Goal: Information Seeking & Learning: Find specific fact

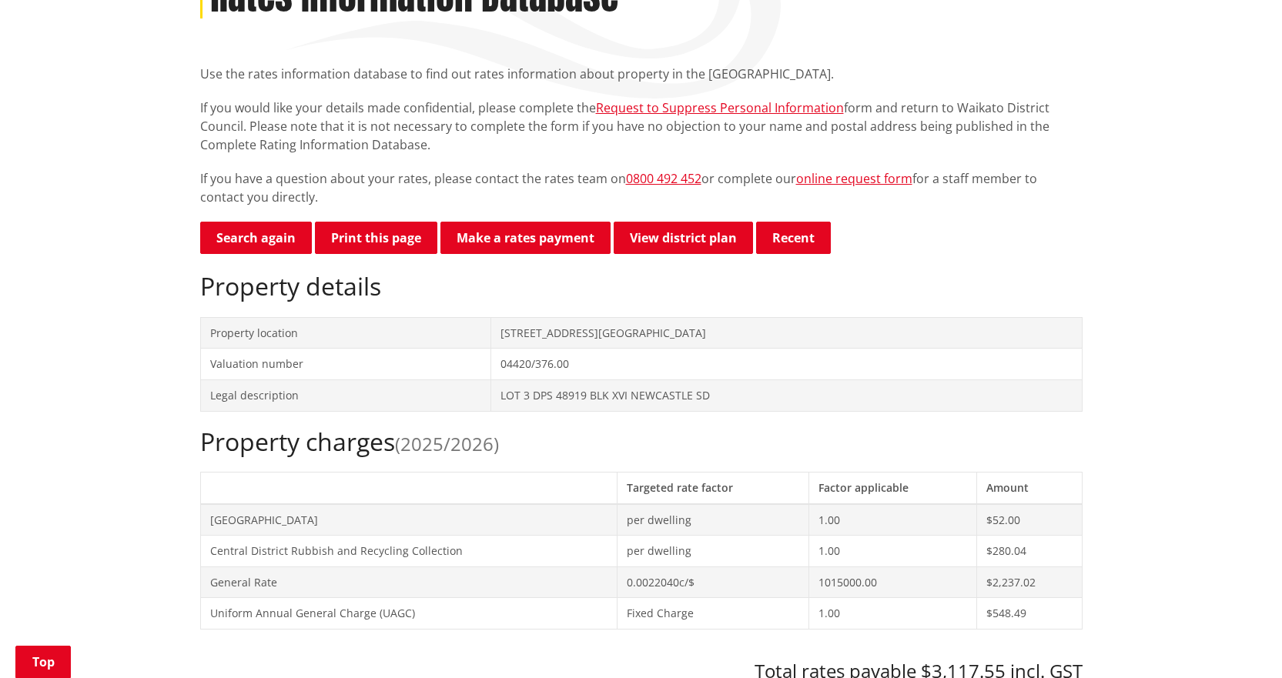
scroll to position [154, 0]
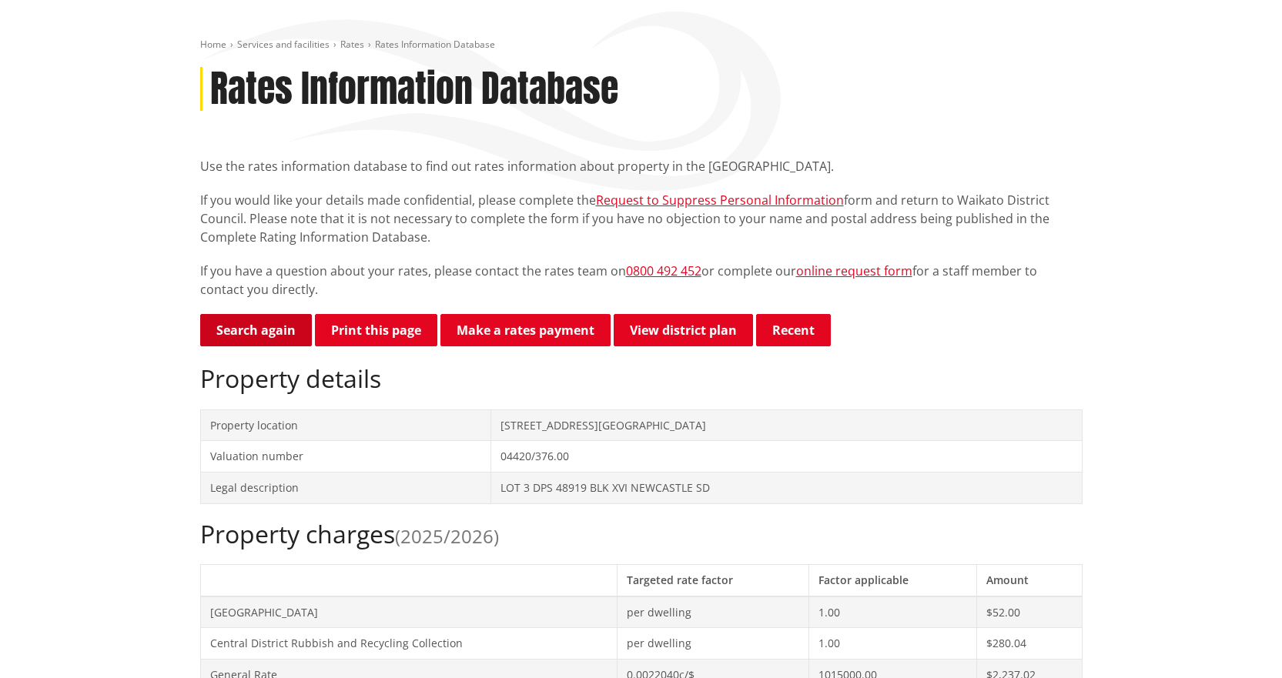
click at [298, 323] on link "Search again" at bounding box center [256, 330] width 112 height 32
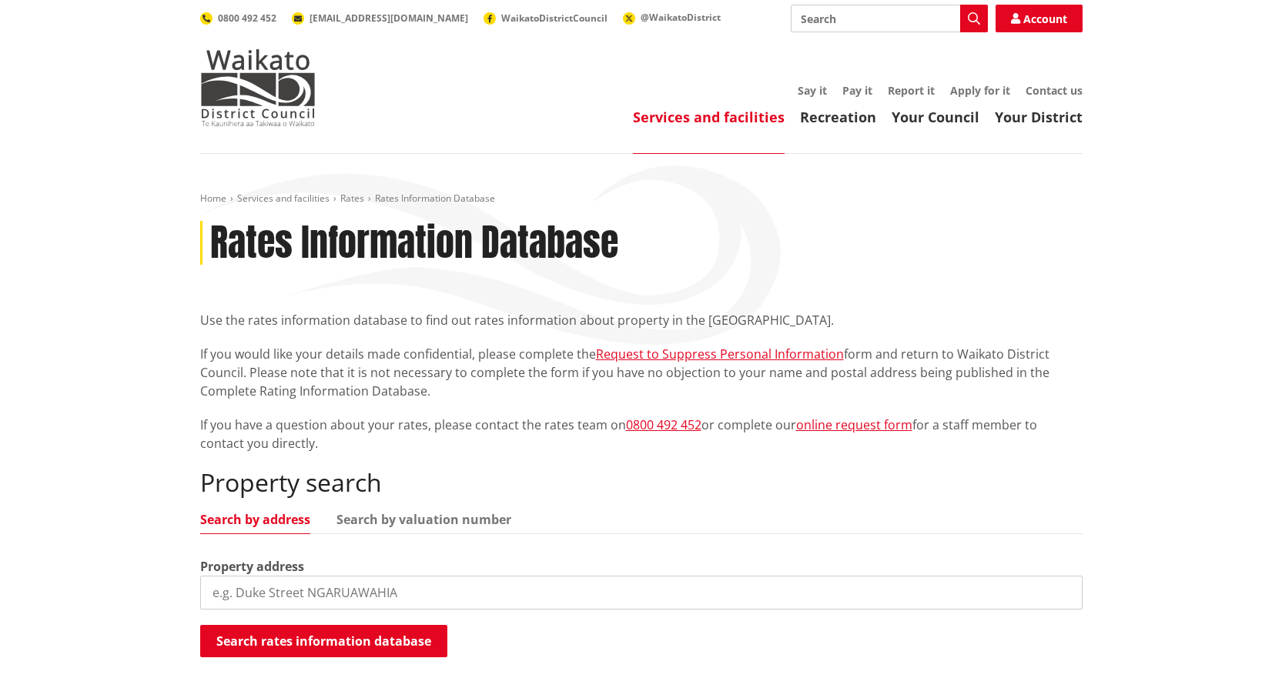
drag, startPoint x: 337, startPoint y: 598, endPoint x: 347, endPoint y: 593, distance: 11.0
click at [337, 597] on input "search" at bounding box center [641, 593] width 883 height 34
type input "122a birch"
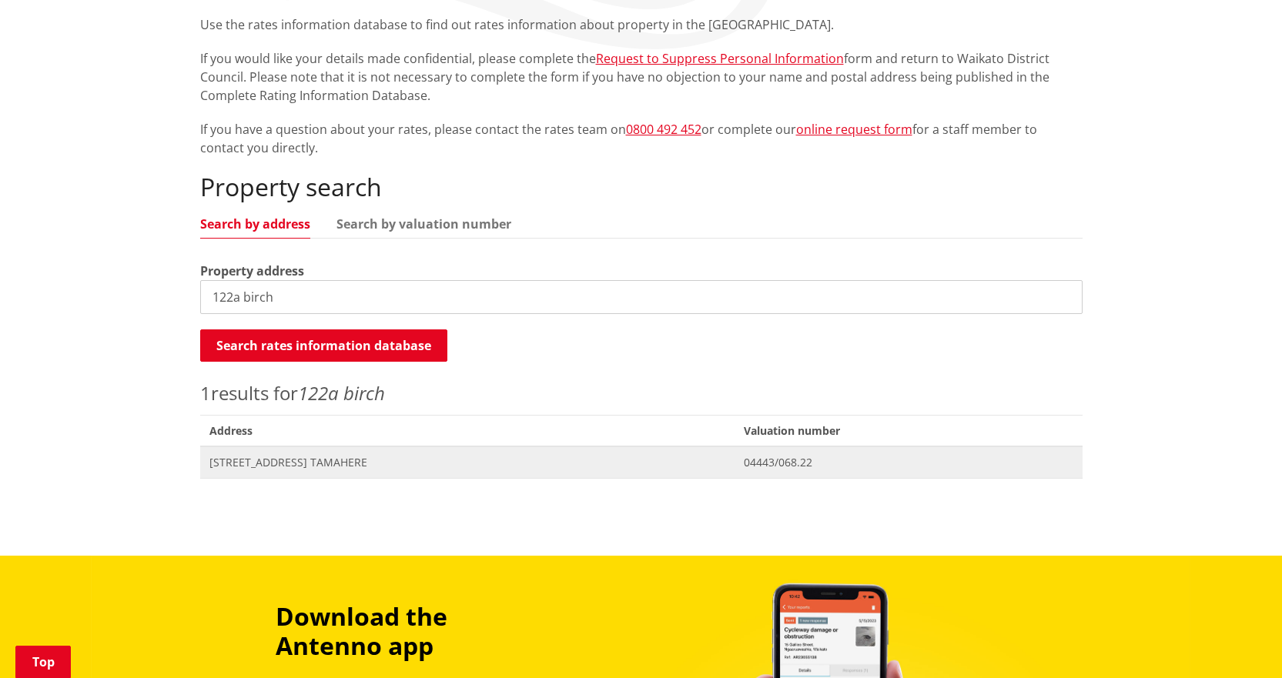
scroll to position [308, 0]
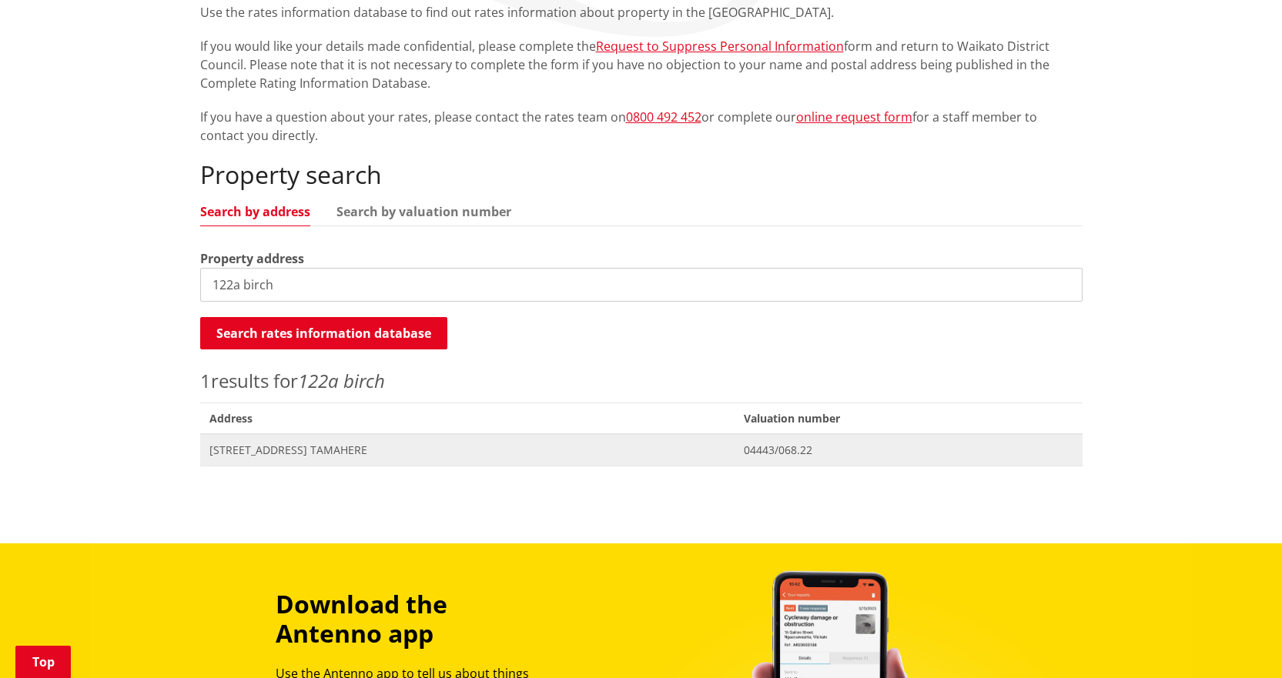
click at [277, 447] on span "[STREET_ADDRESS] TAMAHERE" at bounding box center [467, 450] width 516 height 15
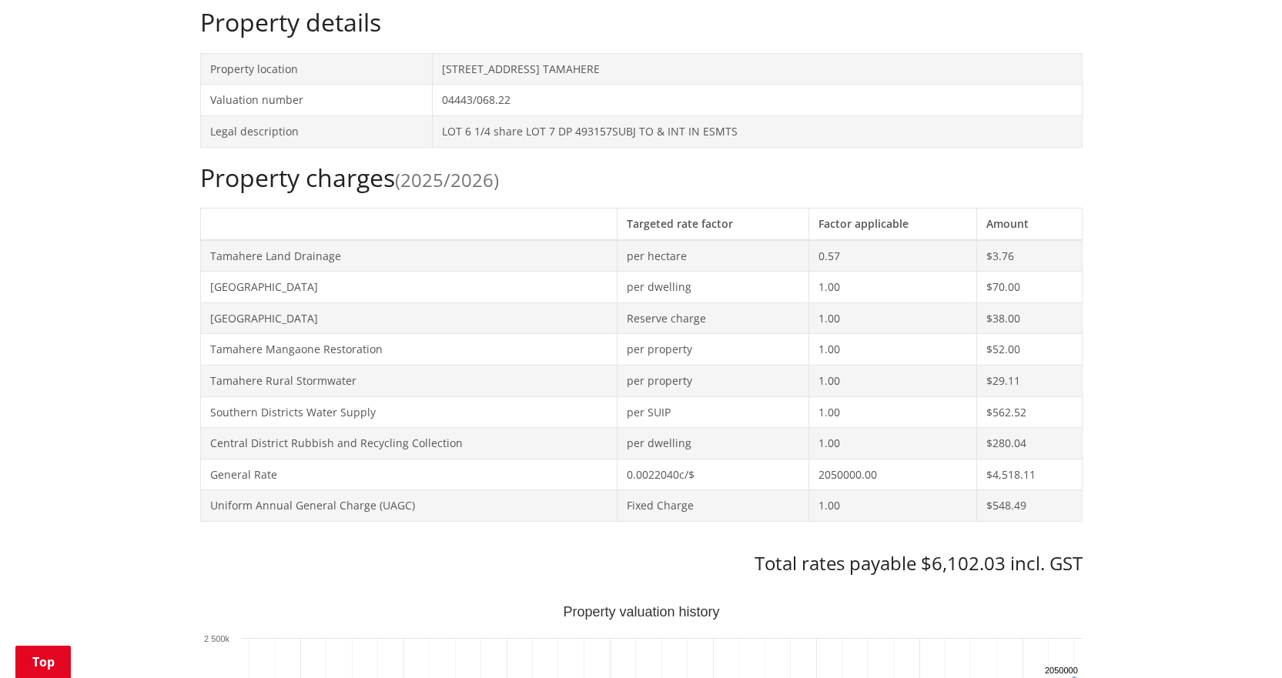
scroll to position [308, 0]
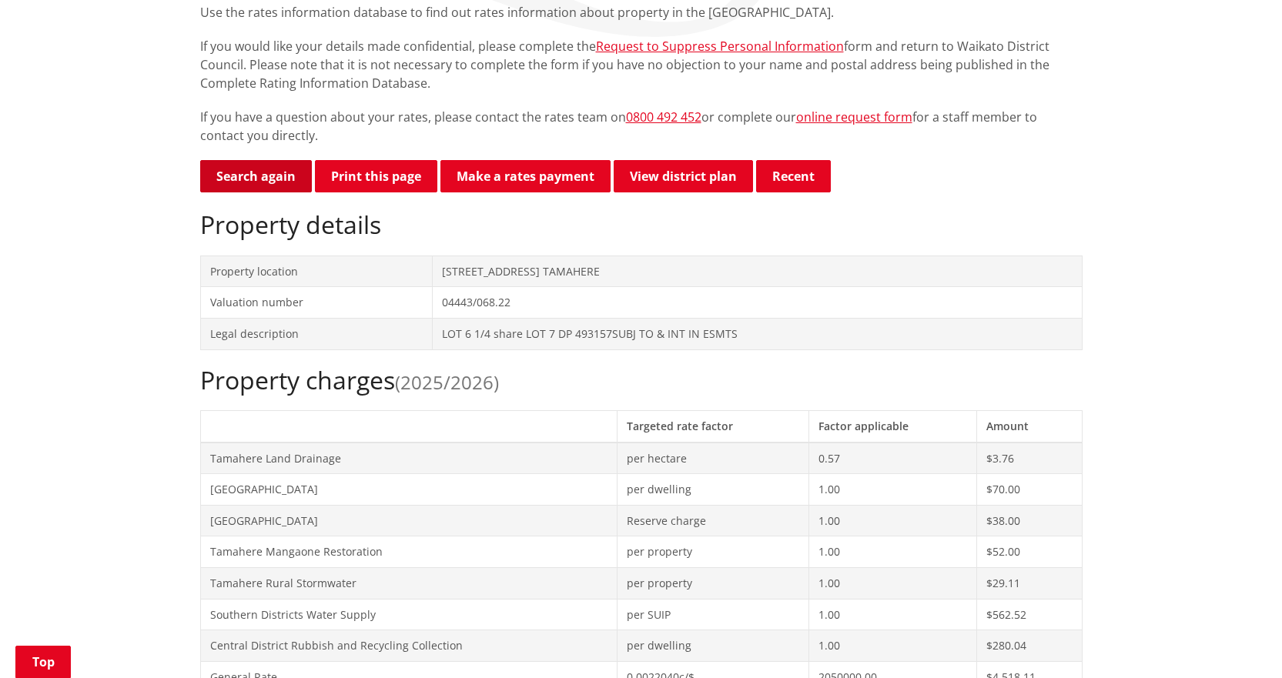
click at [235, 171] on link "Search again" at bounding box center [256, 176] width 112 height 32
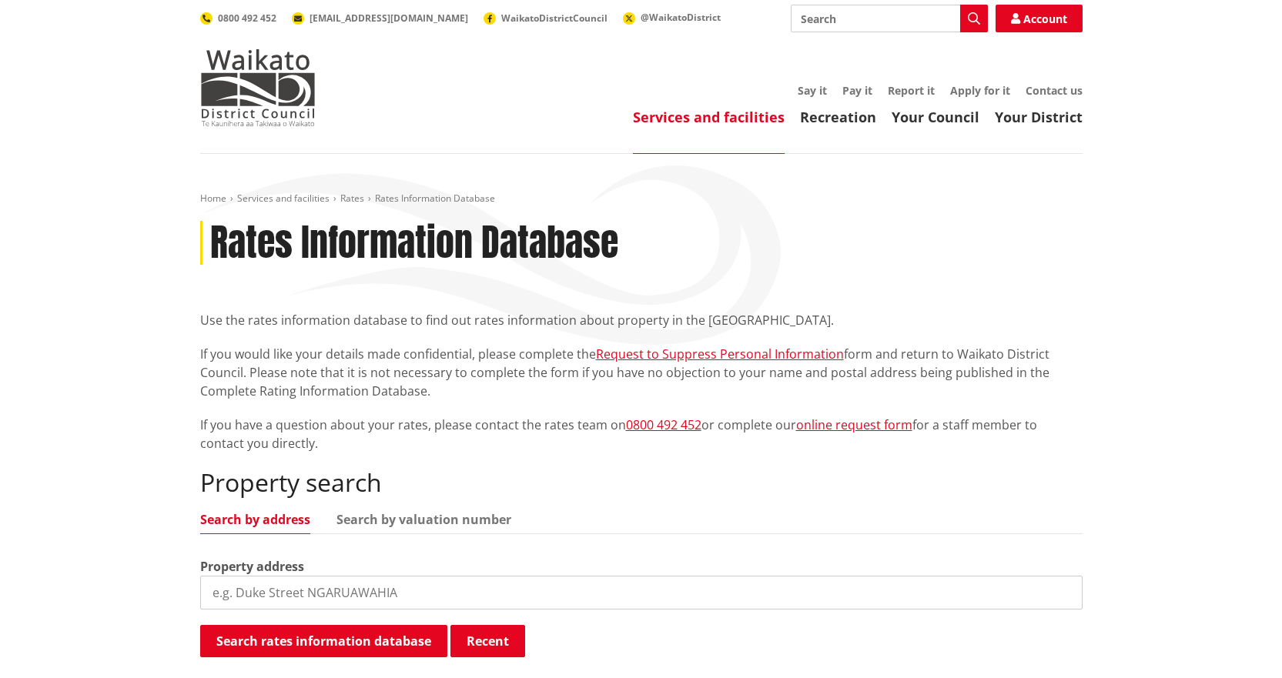
click at [360, 594] on input "search" at bounding box center [641, 593] width 883 height 34
type input "11 pharo"
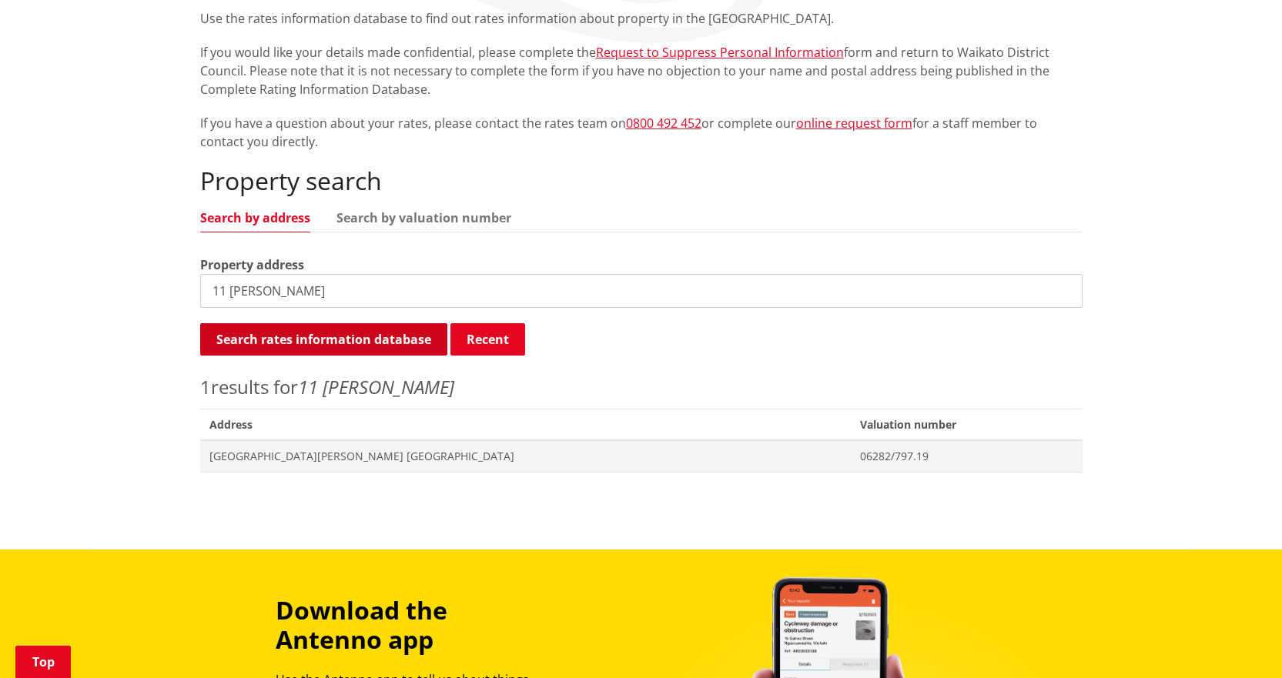
scroll to position [308, 0]
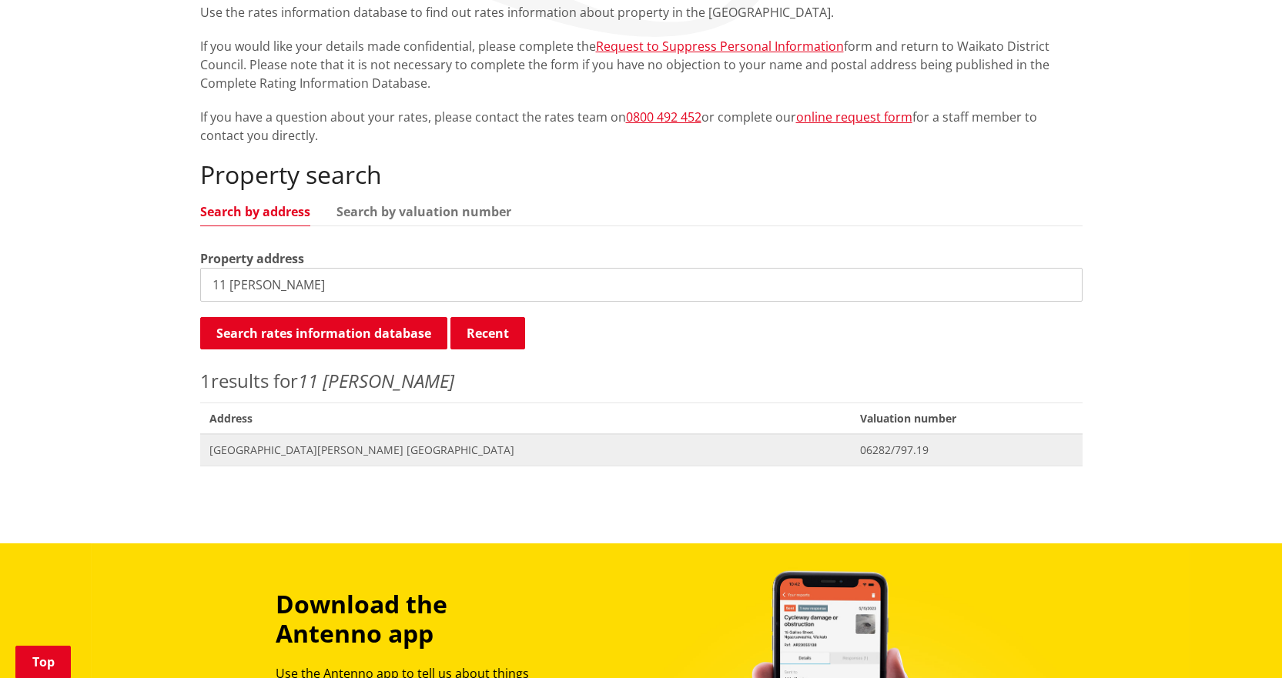
drag, startPoint x: 354, startPoint y: 454, endPoint x: 351, endPoint y: 442, distance: 12.0
click at [354, 454] on span "[GEOGRAPHIC_DATA][PERSON_NAME] [GEOGRAPHIC_DATA]" at bounding box center [525, 450] width 633 height 15
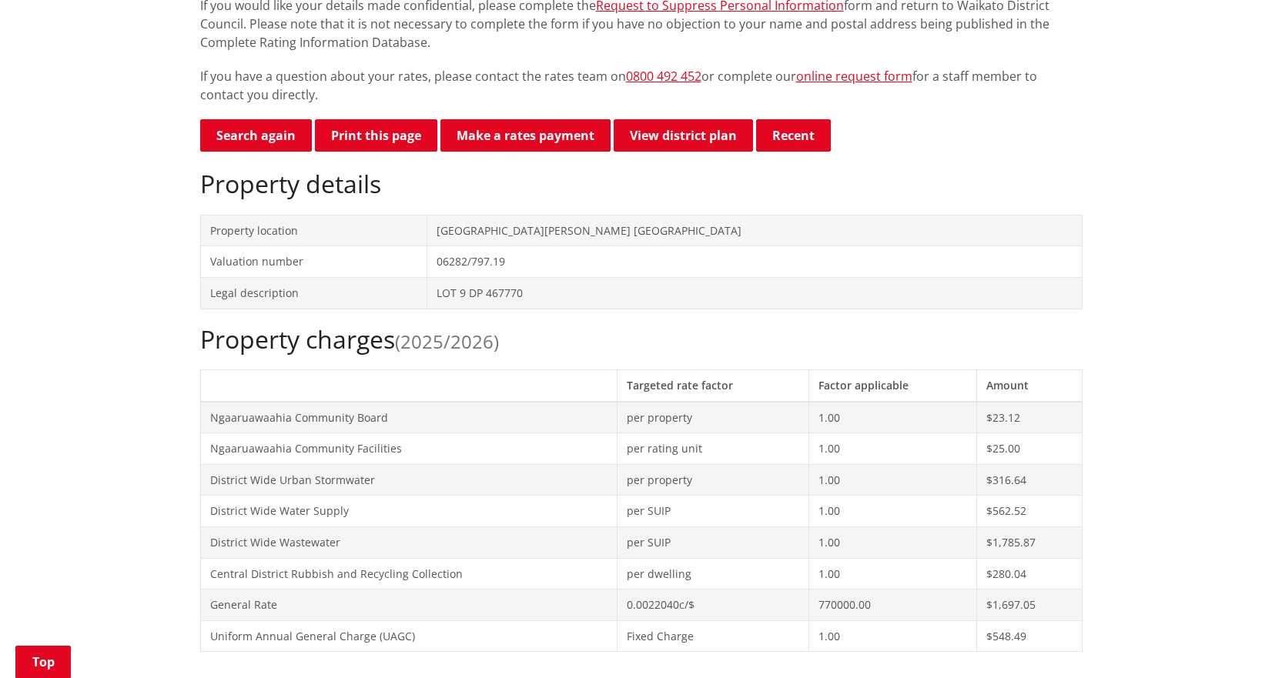
scroll to position [187, 0]
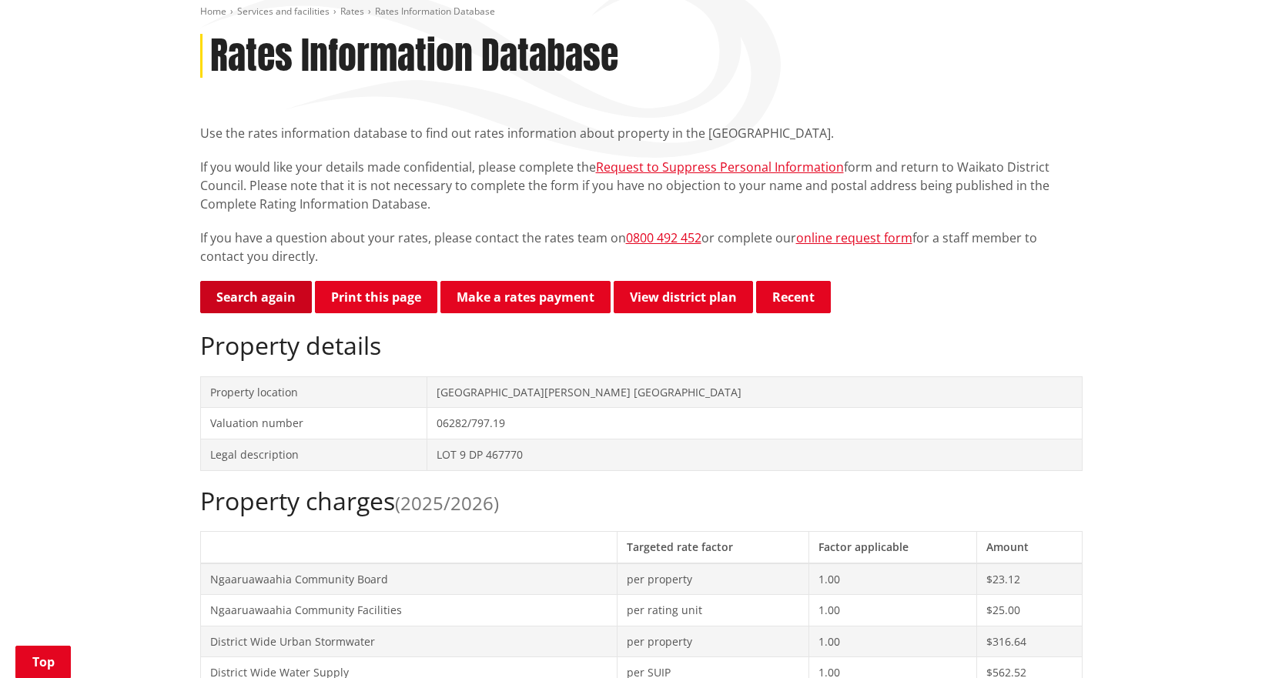
click at [274, 303] on link "Search again" at bounding box center [256, 297] width 112 height 32
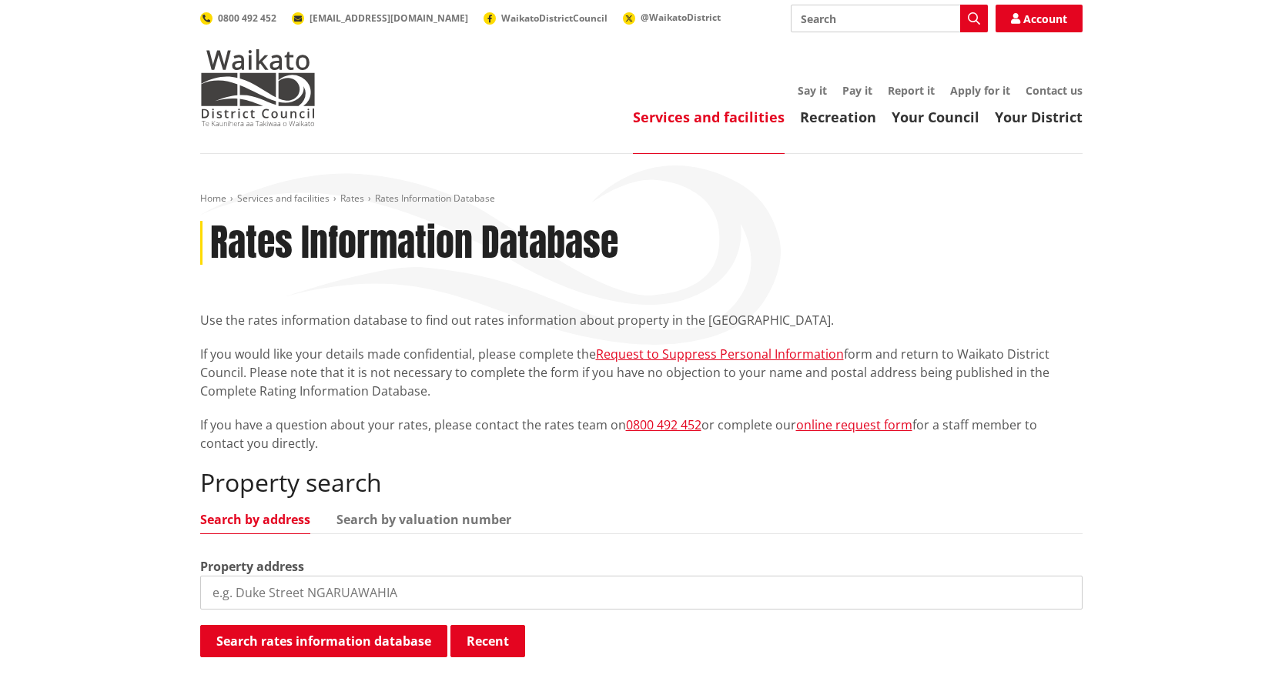
click at [458, 596] on input "search" at bounding box center [641, 593] width 883 height 34
type input "393 ngaruawahia"
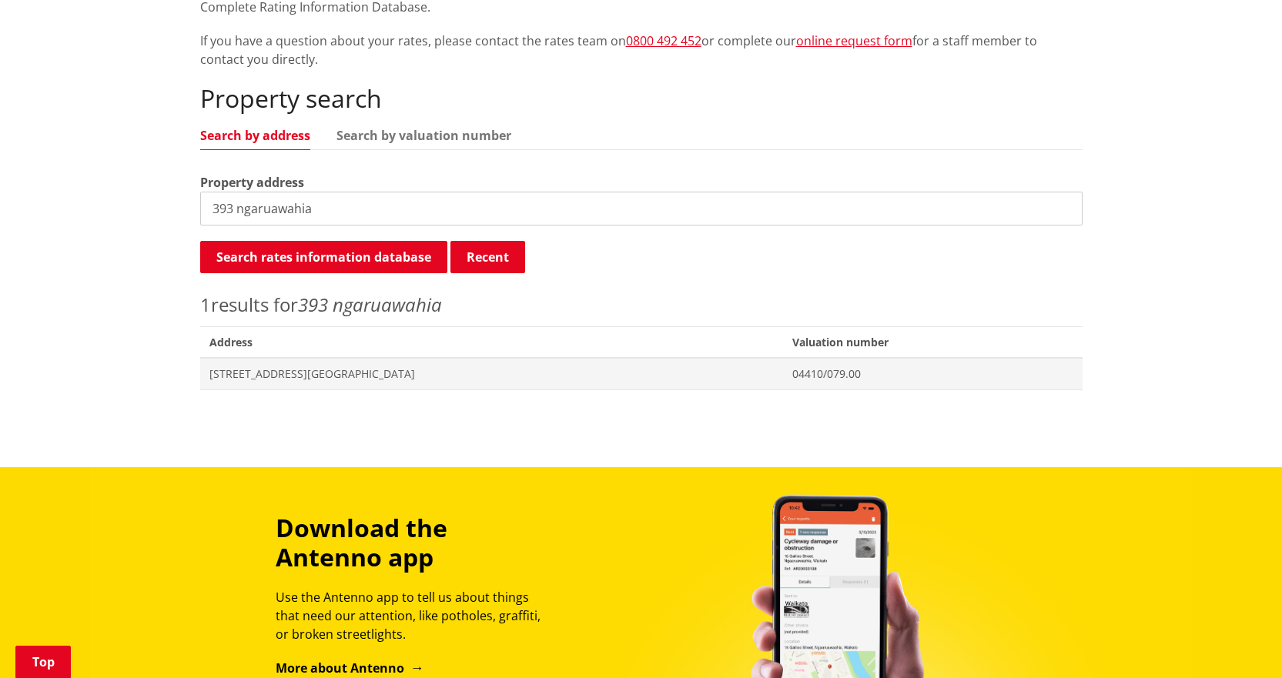
scroll to position [385, 0]
click at [304, 374] on span "[STREET_ADDRESS][GEOGRAPHIC_DATA]" at bounding box center [491, 373] width 565 height 15
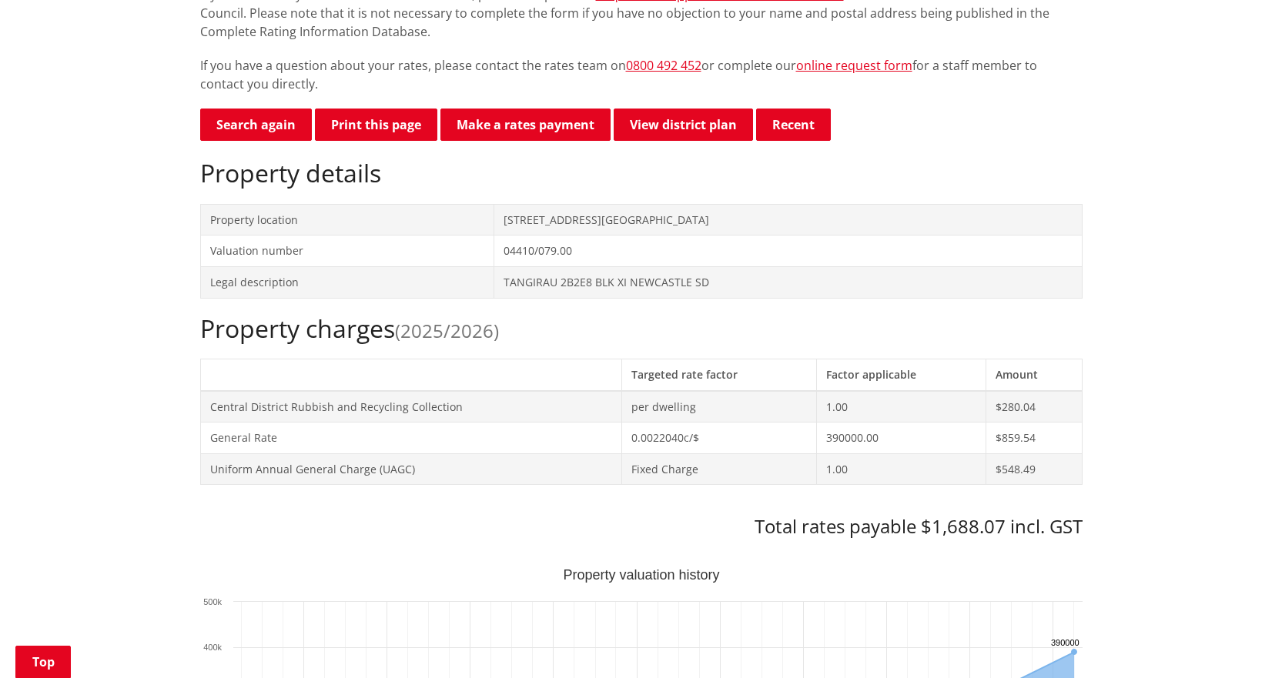
scroll to position [231, 0]
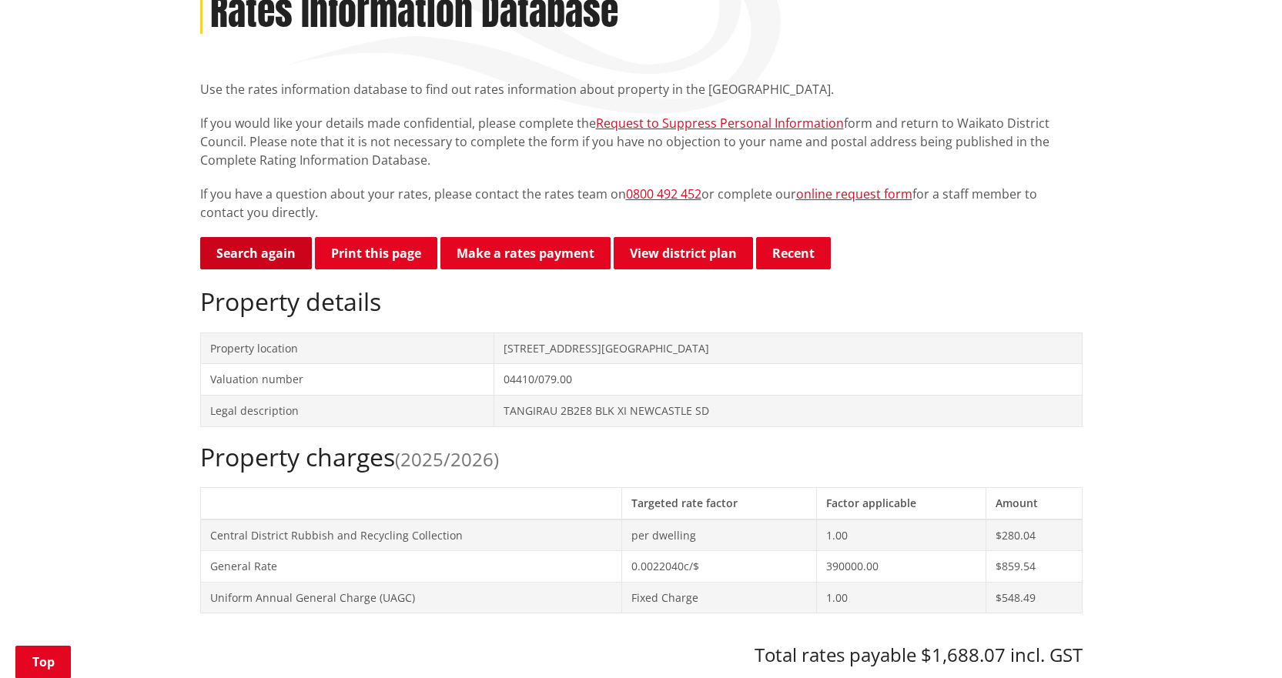
click at [253, 256] on link "Search again" at bounding box center [256, 253] width 112 height 32
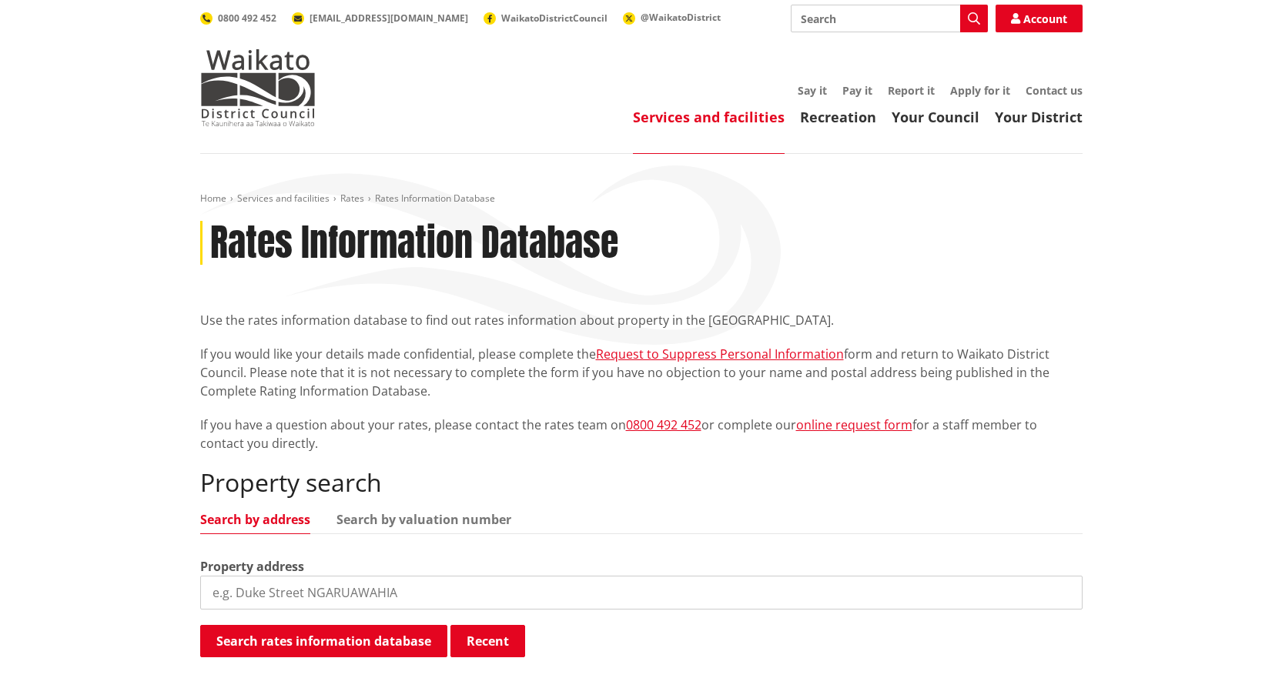
click at [352, 595] on input "search" at bounding box center [641, 593] width 883 height 34
type input "8a geor"
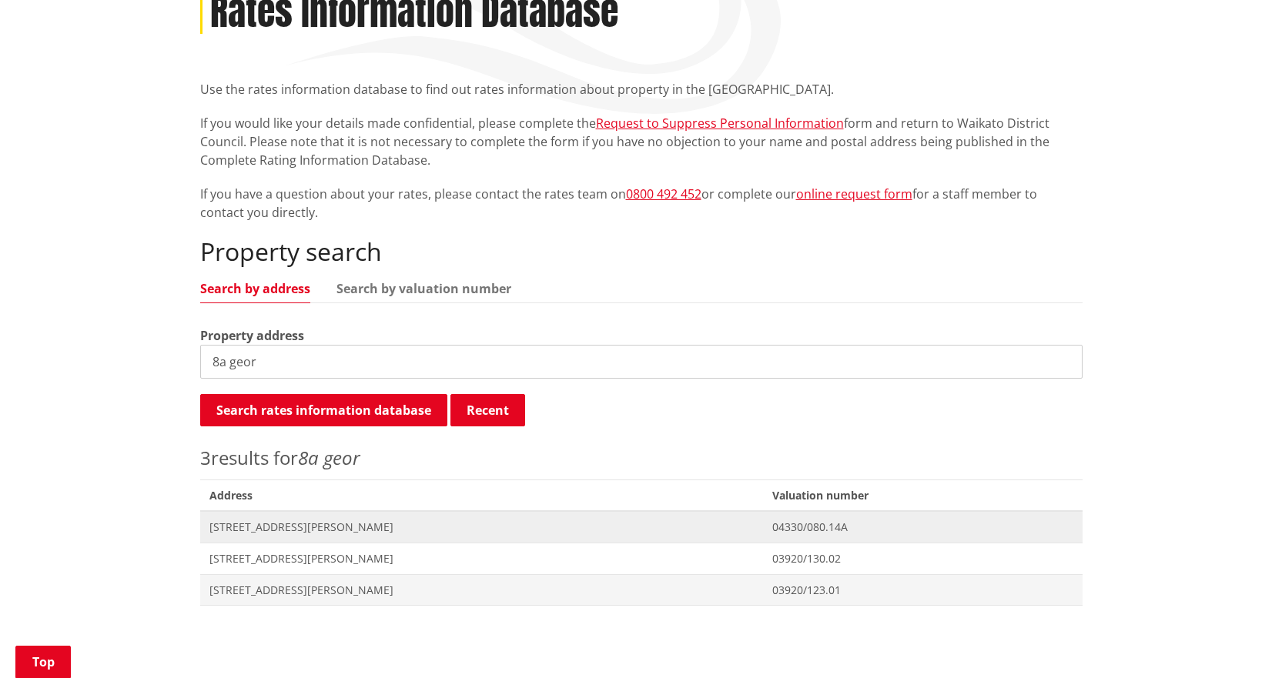
click at [329, 526] on span "[STREET_ADDRESS][PERSON_NAME]" at bounding box center [481, 527] width 545 height 15
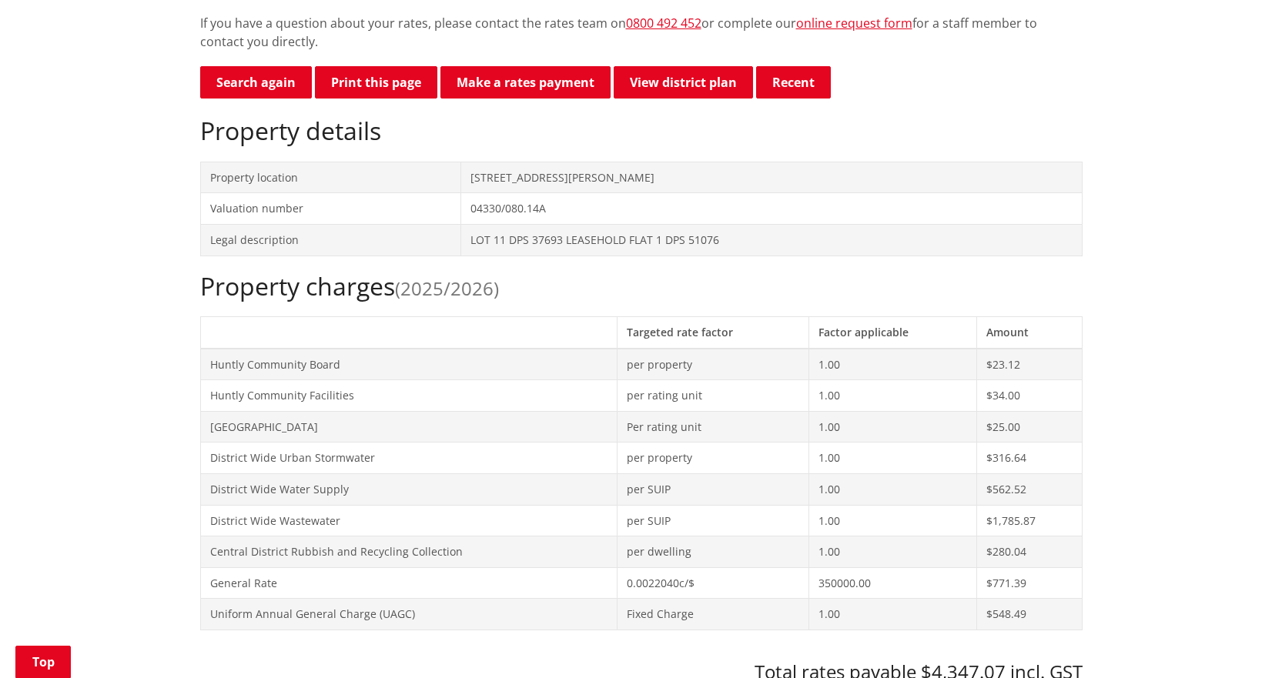
scroll to position [231, 0]
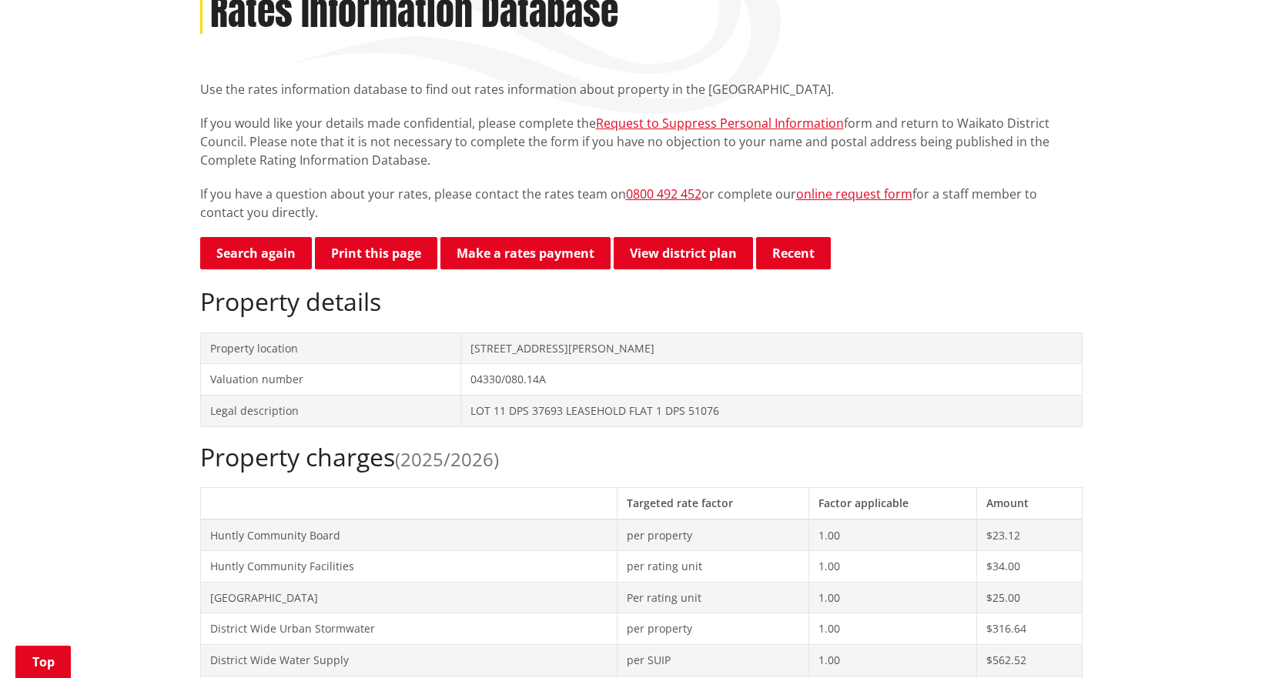
drag, startPoint x: 250, startPoint y: 256, endPoint x: 265, endPoint y: 216, distance: 42.2
click at [250, 256] on link "Search again" at bounding box center [256, 253] width 112 height 32
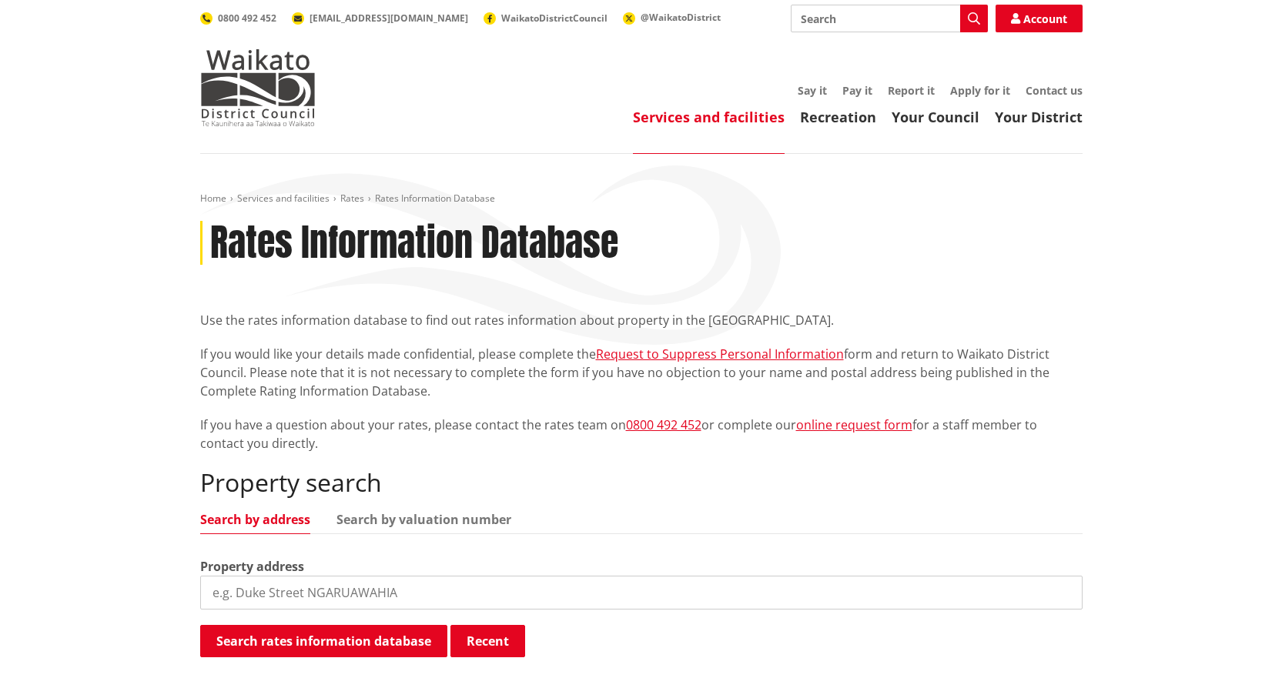
click at [525, 588] on input "search" at bounding box center [641, 593] width 883 height 34
type input "1a queen"
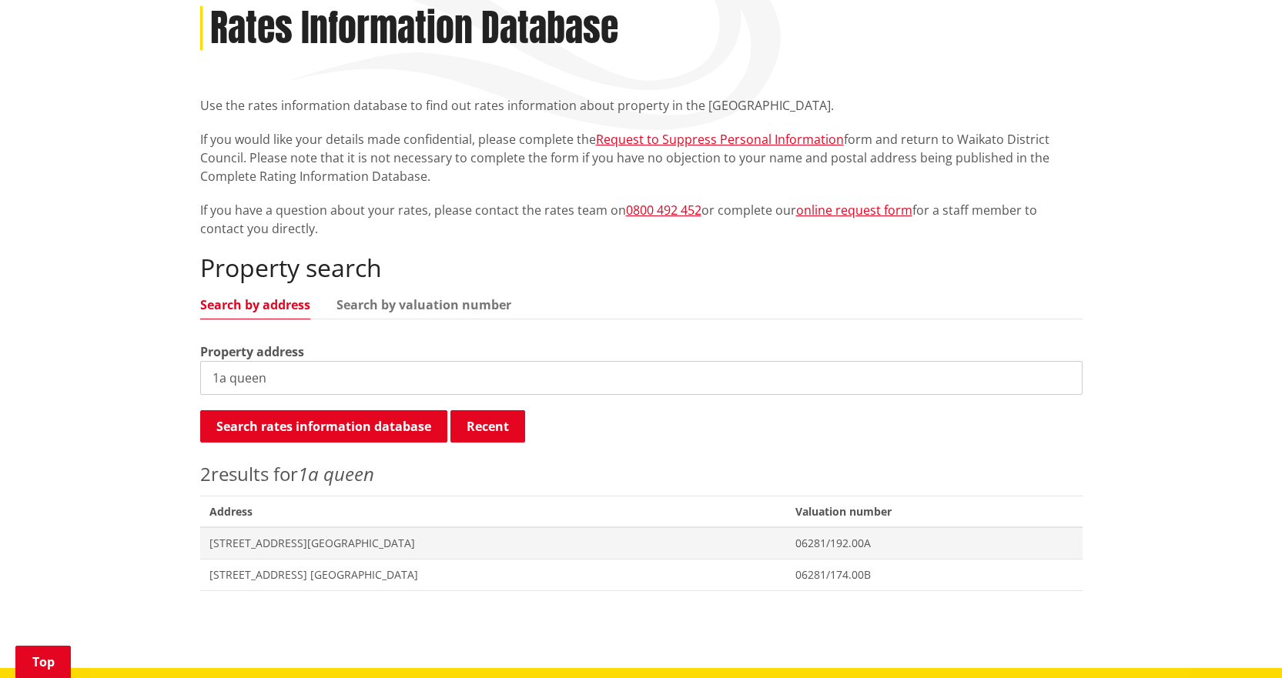
scroll to position [231, 0]
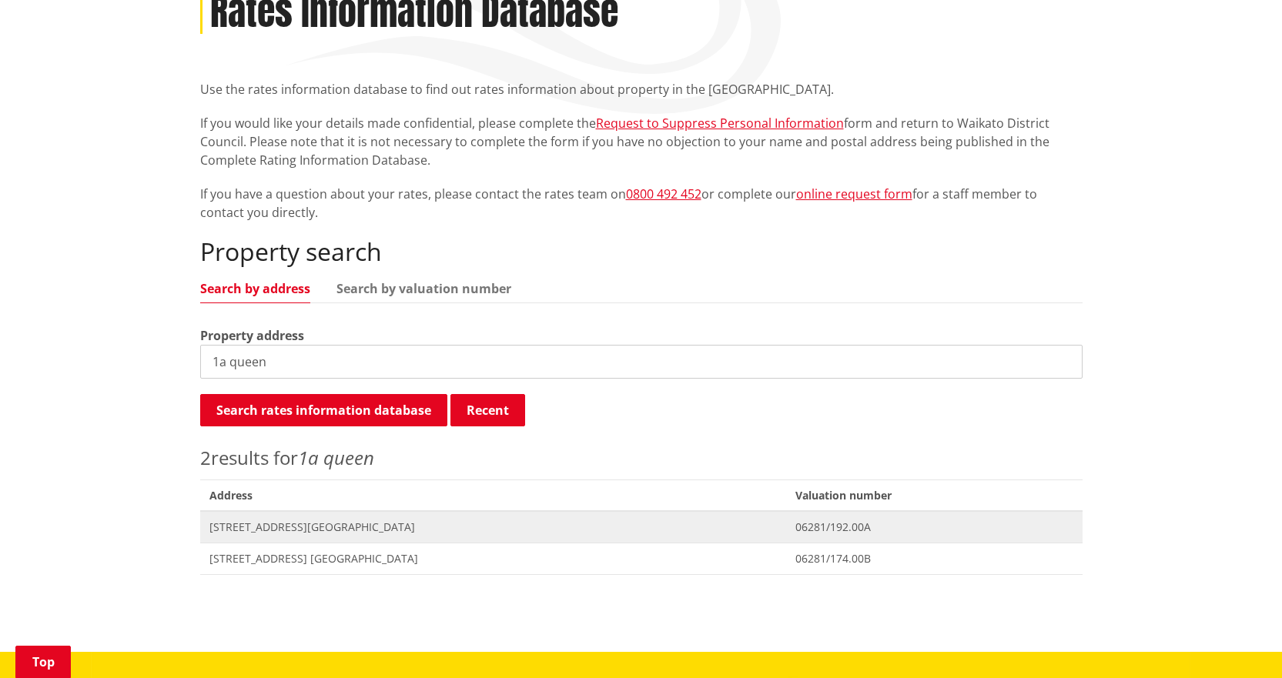
click at [267, 531] on span "[STREET_ADDRESS][GEOGRAPHIC_DATA]" at bounding box center [493, 527] width 568 height 15
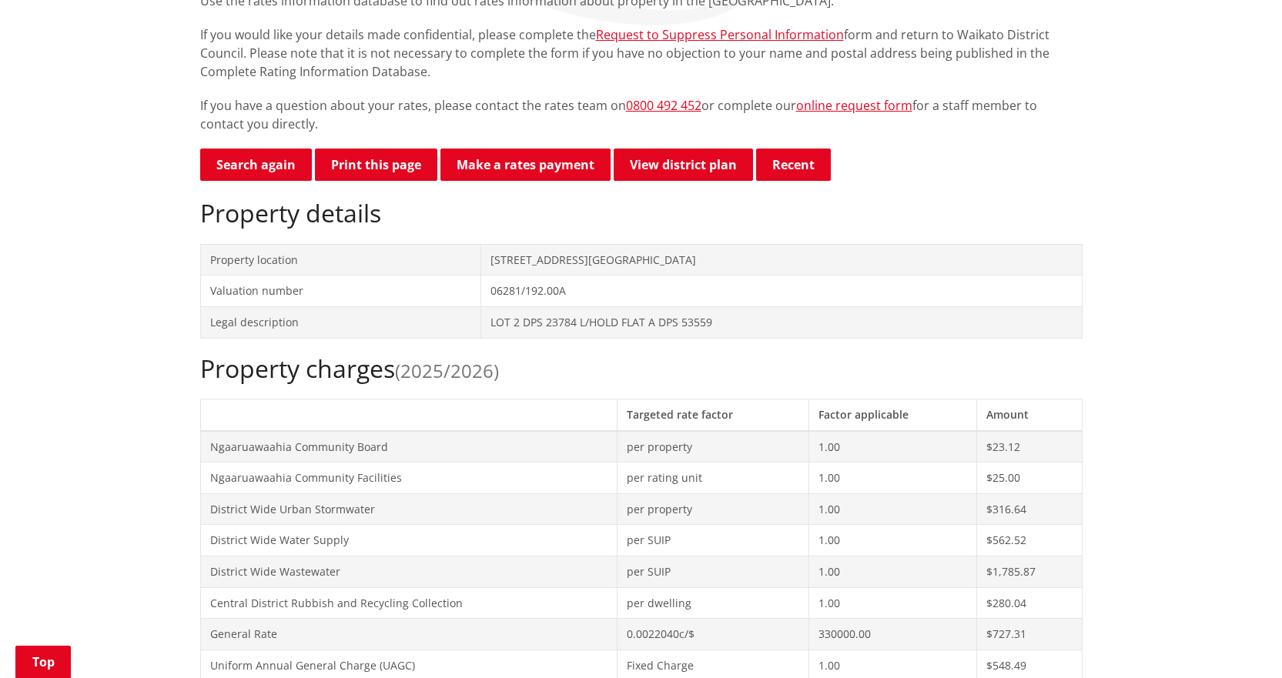
scroll to position [308, 0]
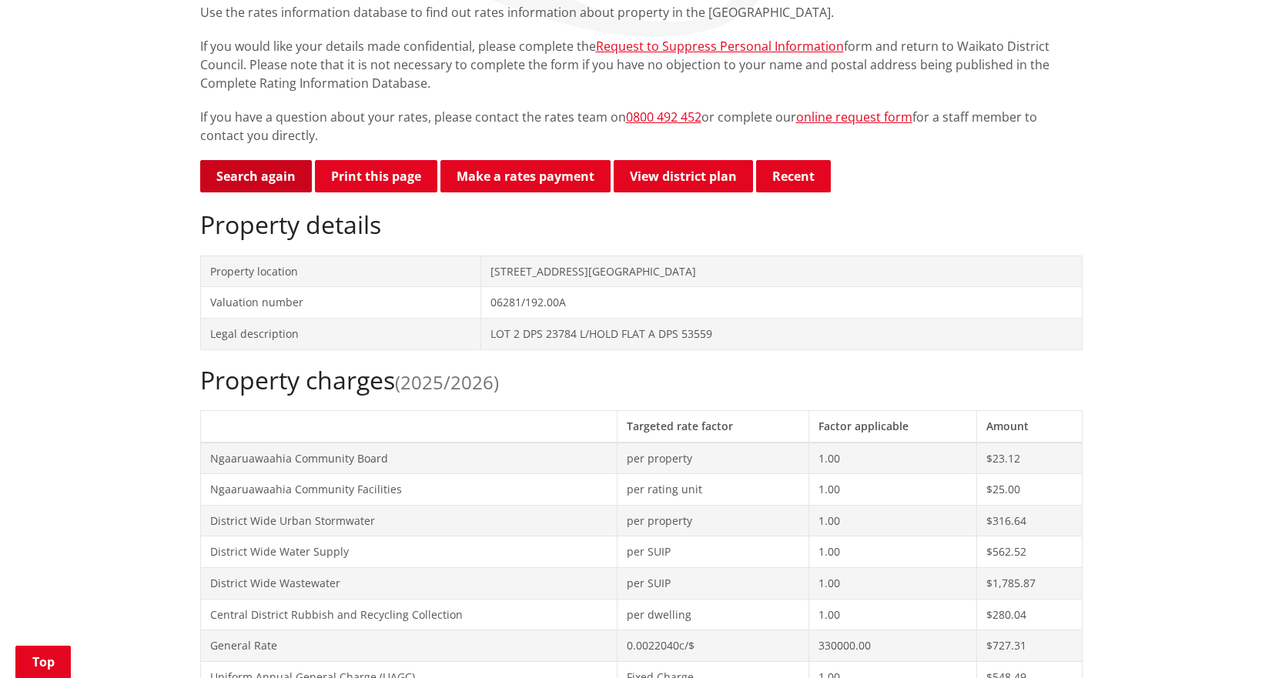
click at [237, 180] on link "Search again" at bounding box center [256, 176] width 112 height 32
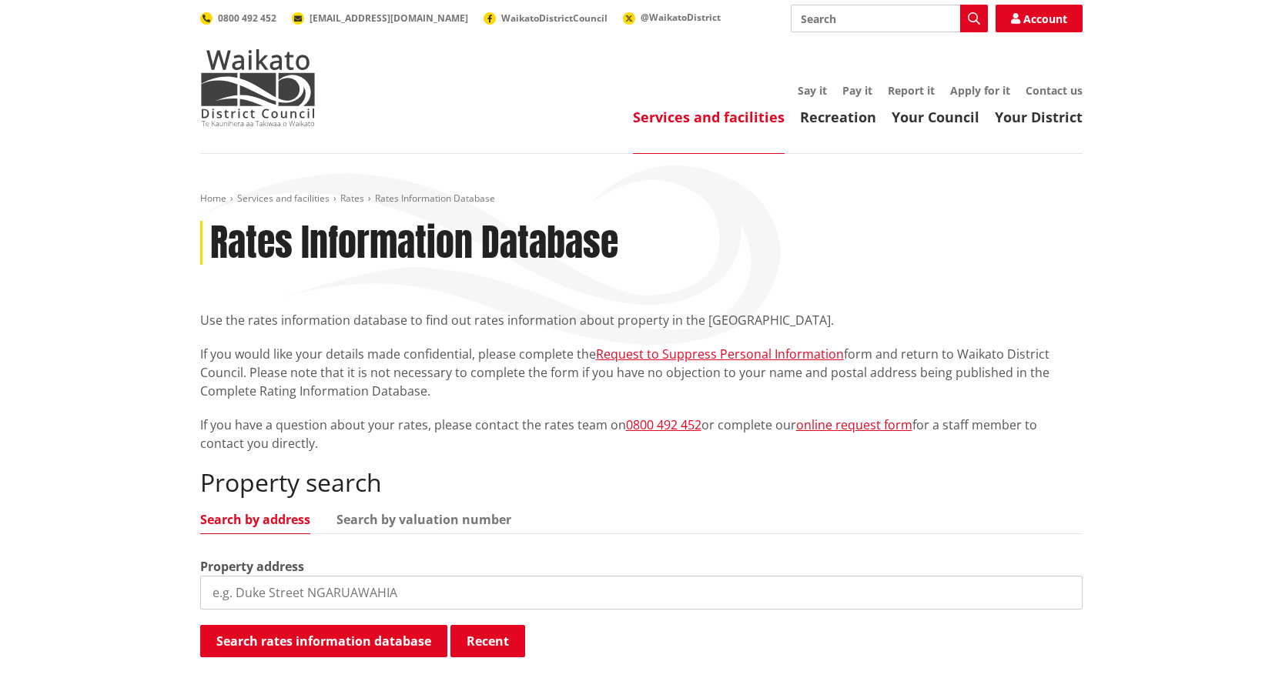
click at [427, 608] on input "search" at bounding box center [641, 593] width 883 height 34
type input "30 princes"
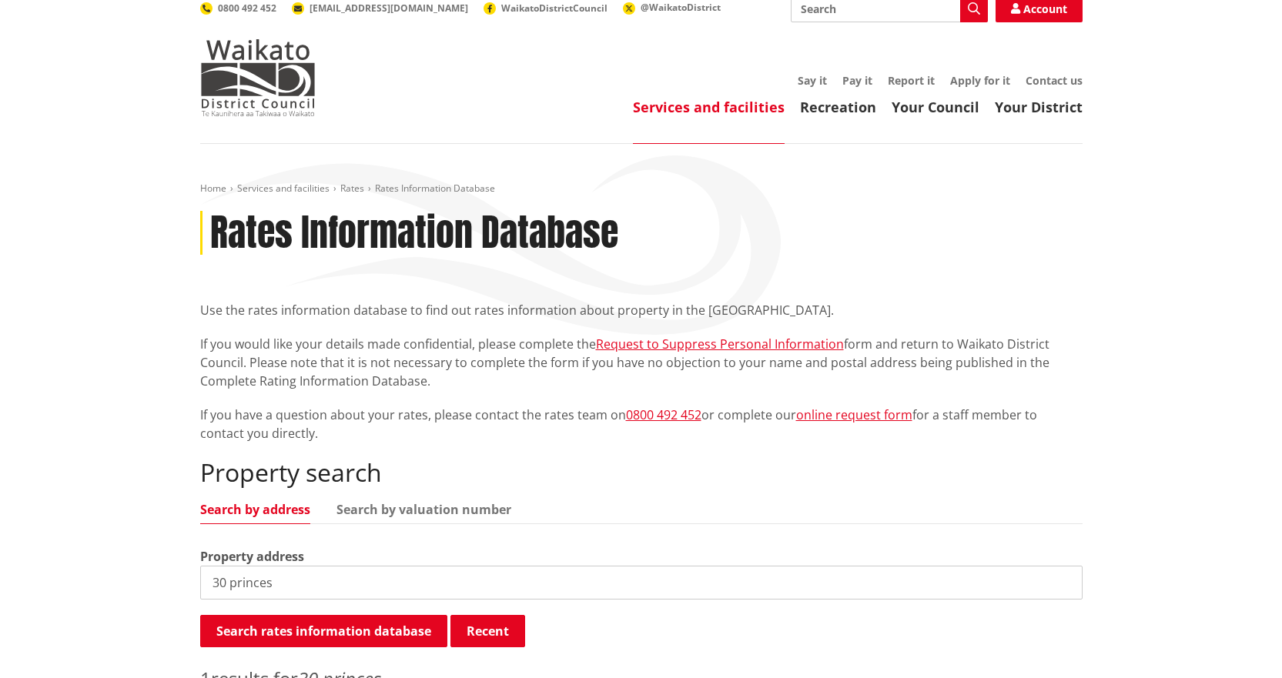
scroll to position [154, 0]
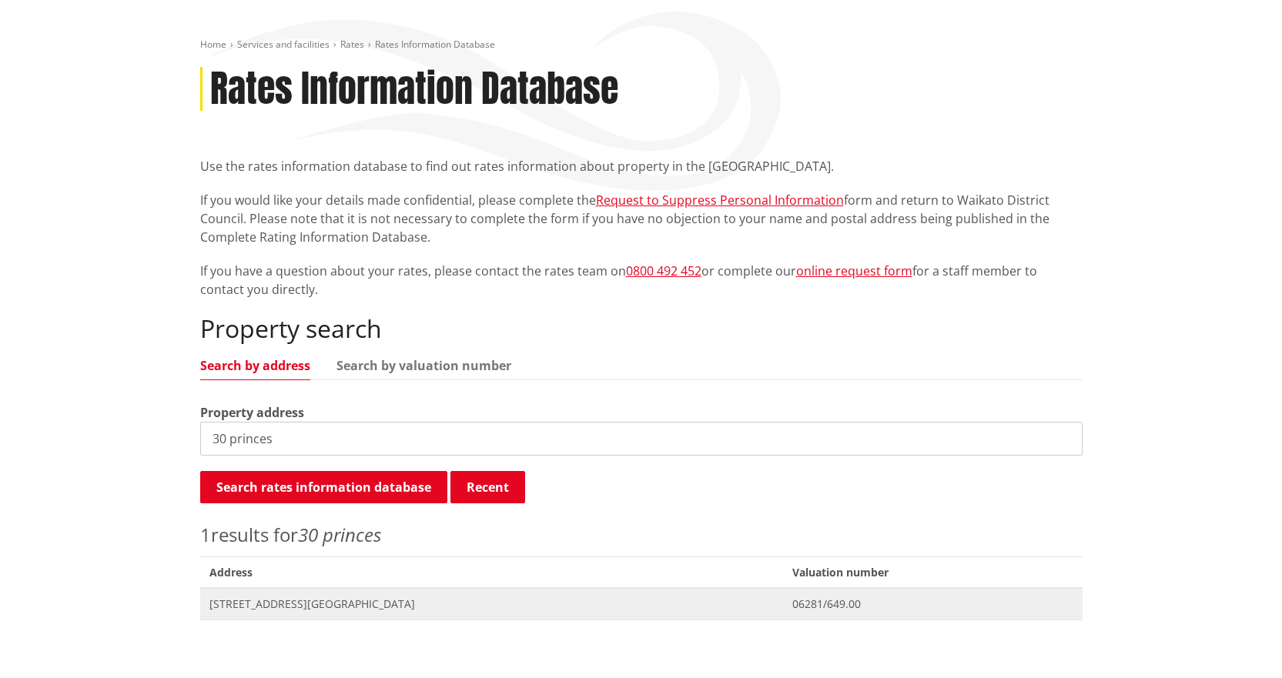
click at [335, 606] on span "[STREET_ADDRESS][GEOGRAPHIC_DATA]" at bounding box center [491, 604] width 565 height 15
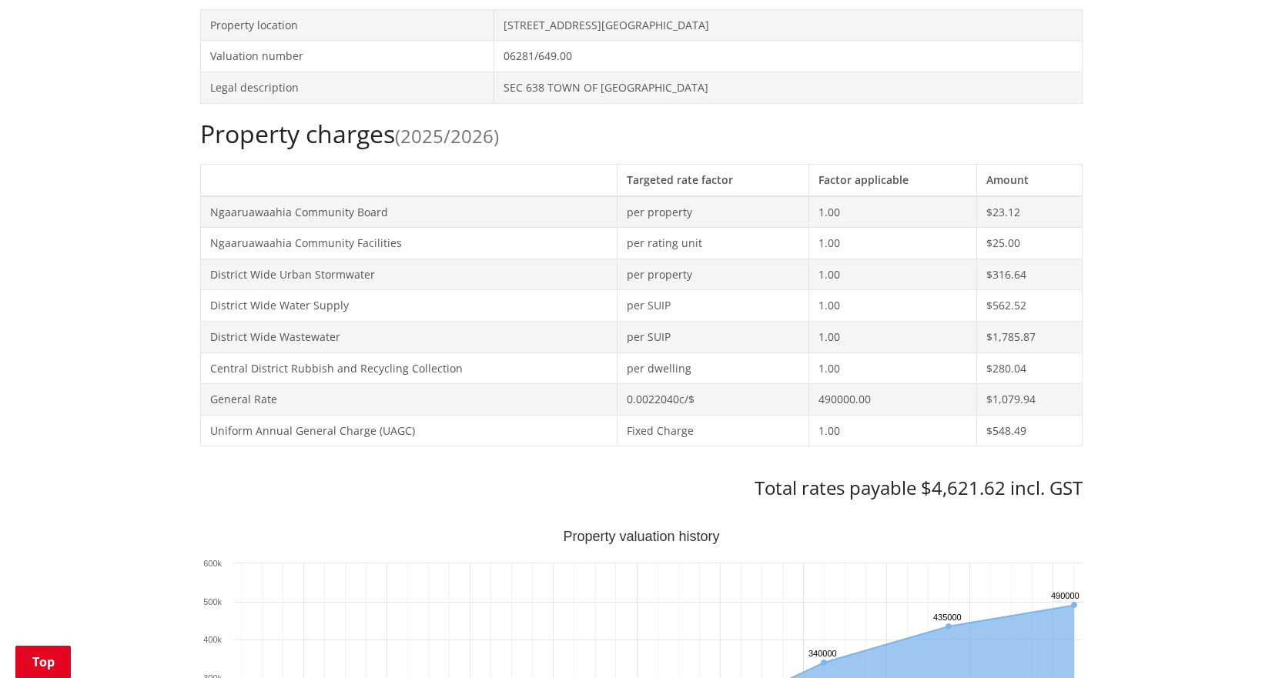
scroll to position [231, 0]
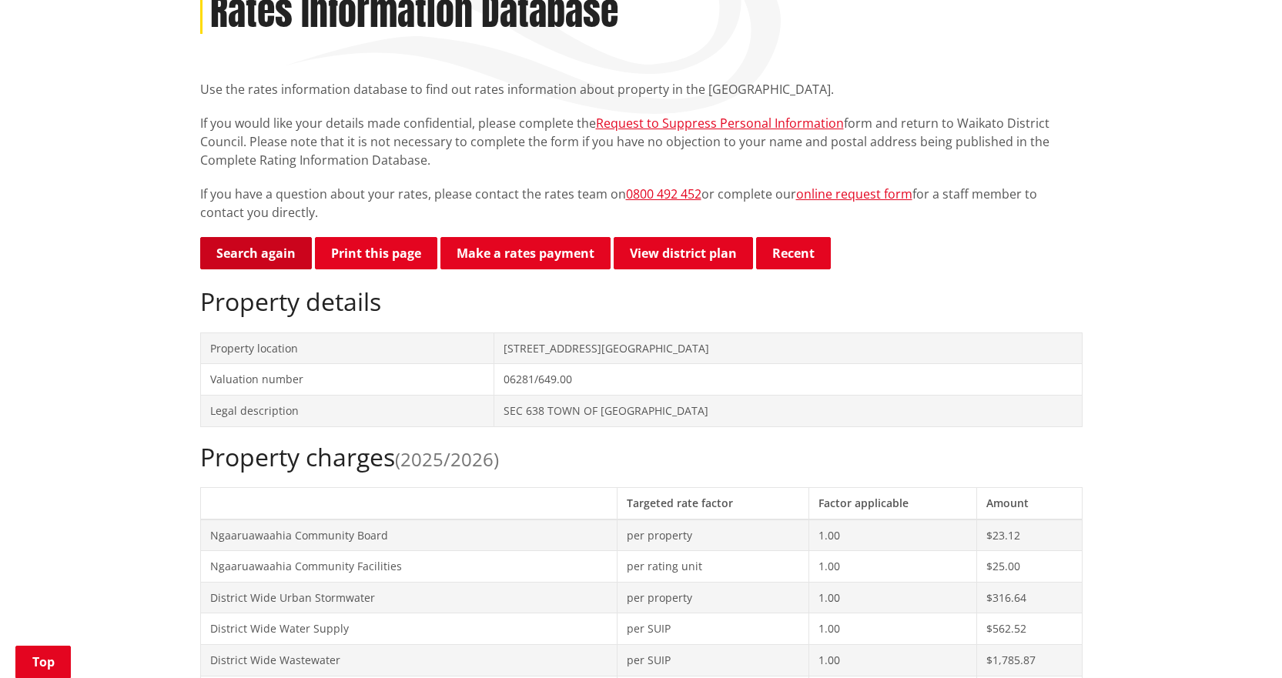
click at [276, 261] on link "Search again" at bounding box center [256, 253] width 112 height 32
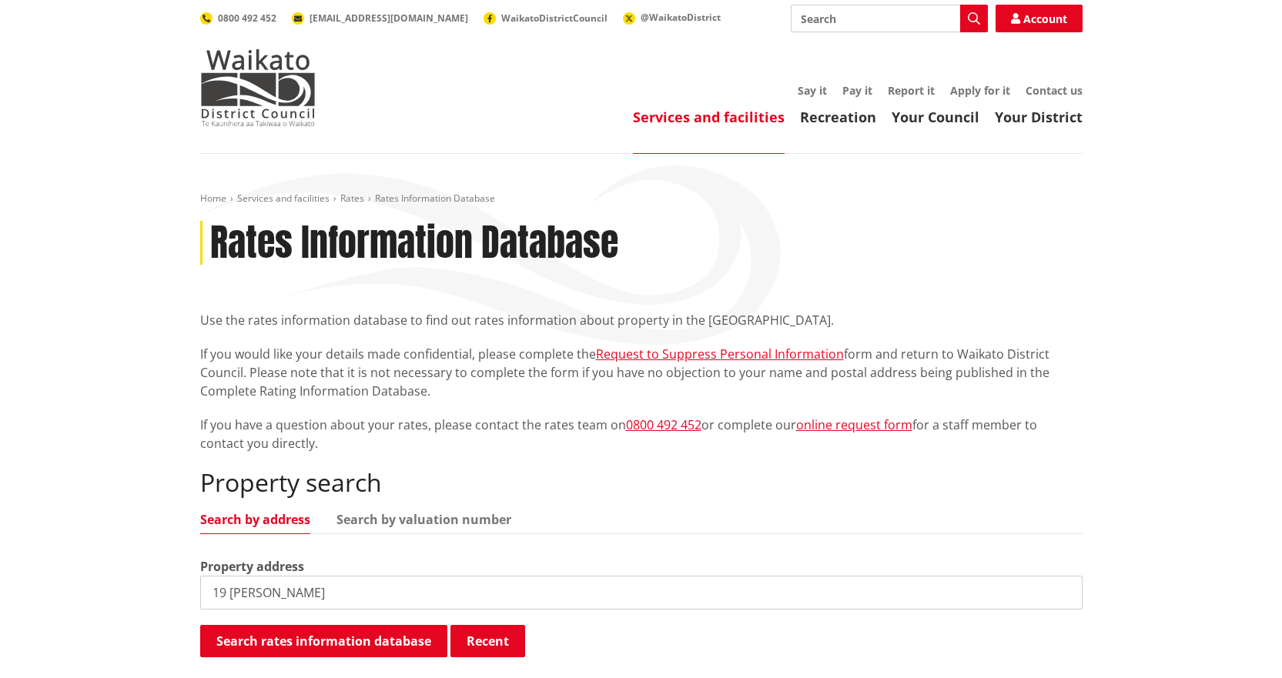
type input "19 edgecomb"
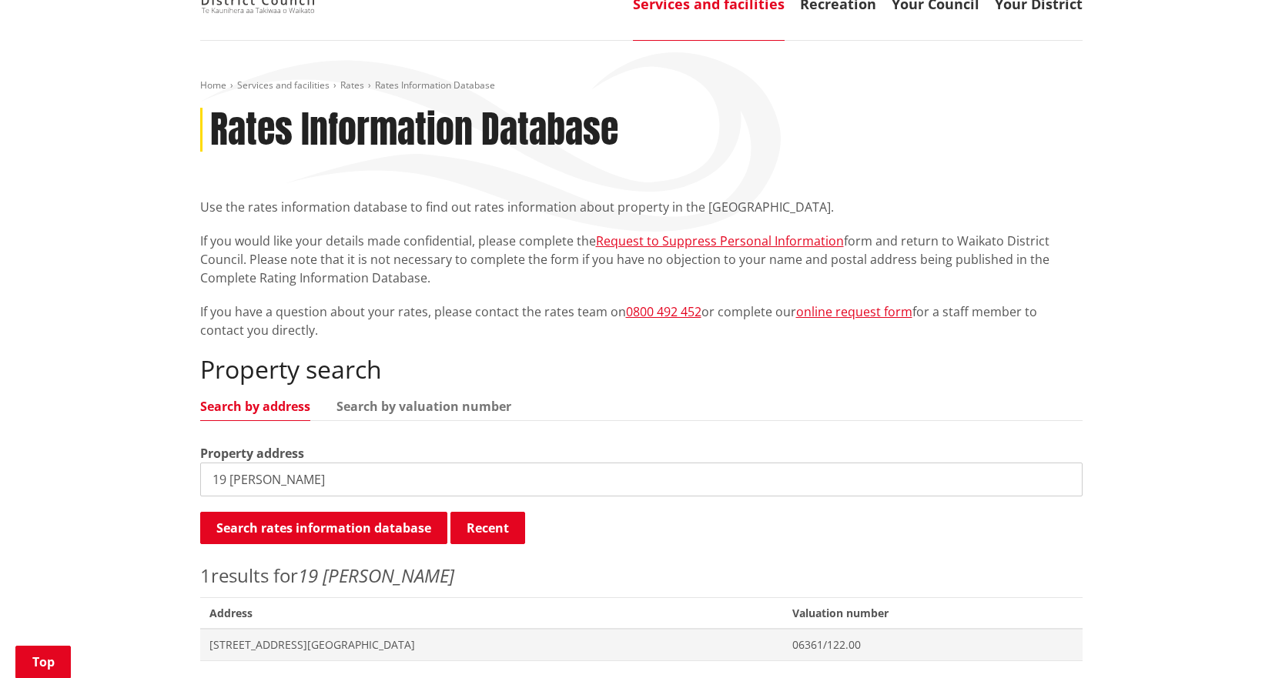
scroll to position [231, 0]
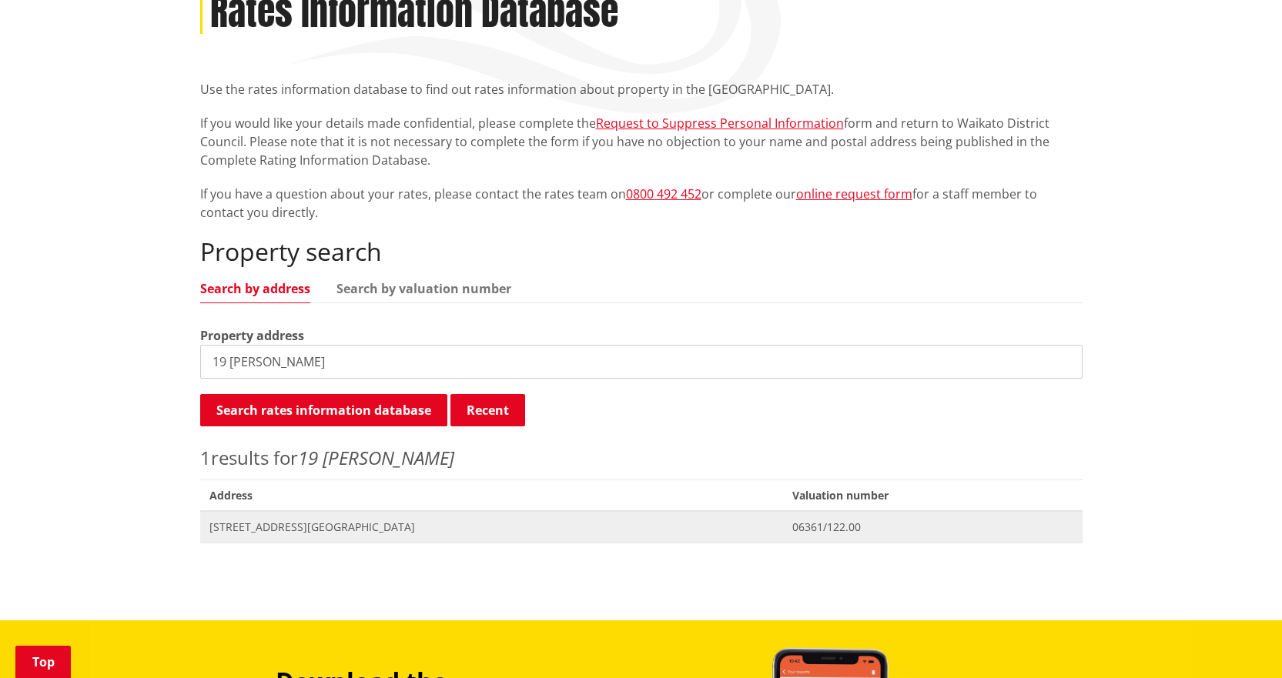
click at [360, 533] on span "[STREET_ADDRESS][GEOGRAPHIC_DATA]" at bounding box center [491, 527] width 565 height 15
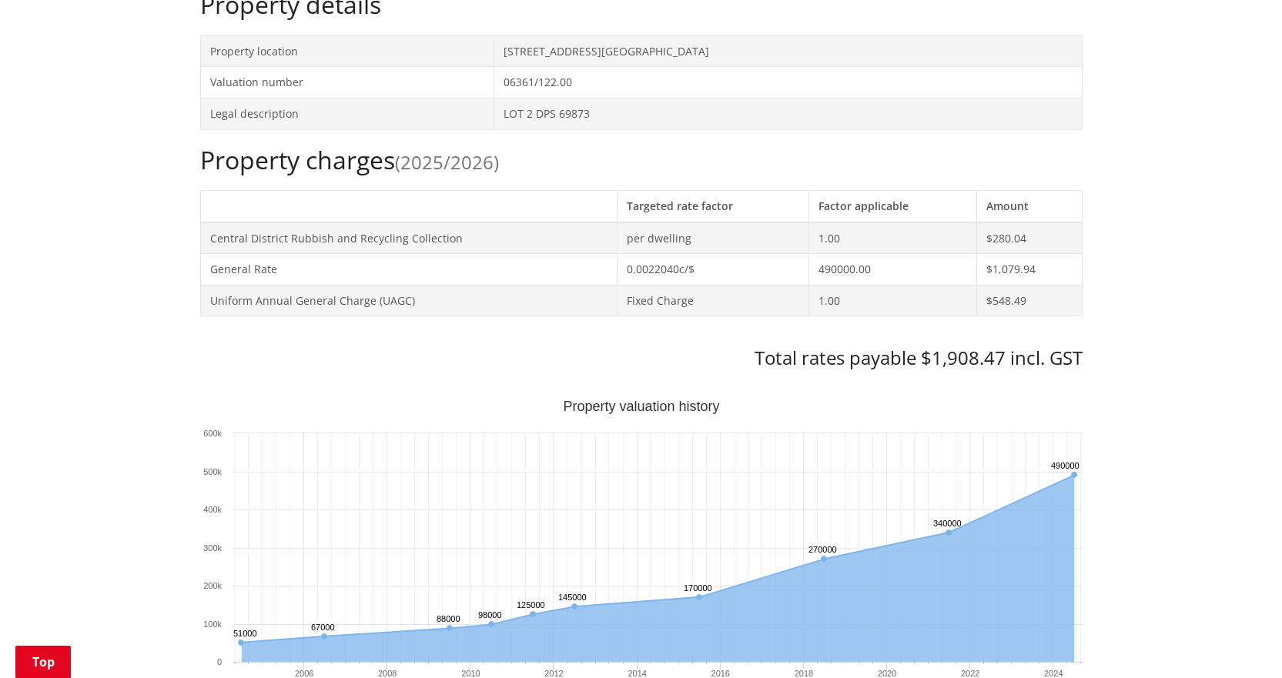
scroll to position [77, 0]
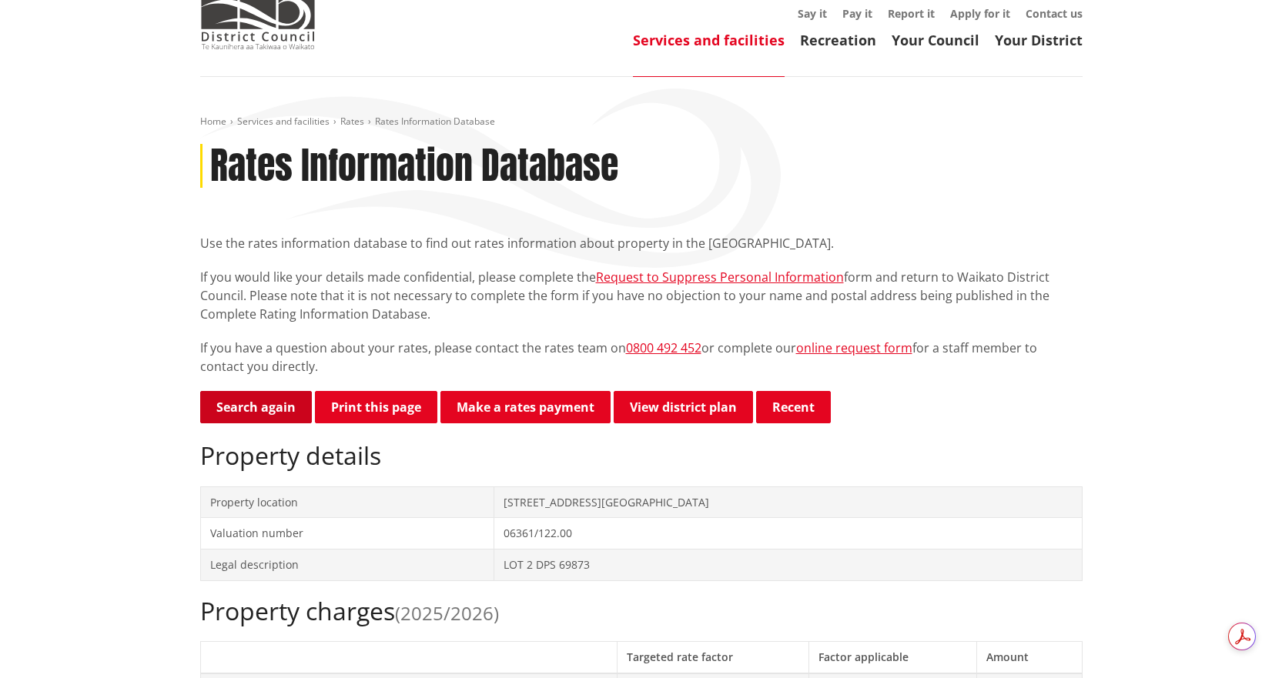
click at [259, 413] on link "Search again" at bounding box center [256, 407] width 112 height 32
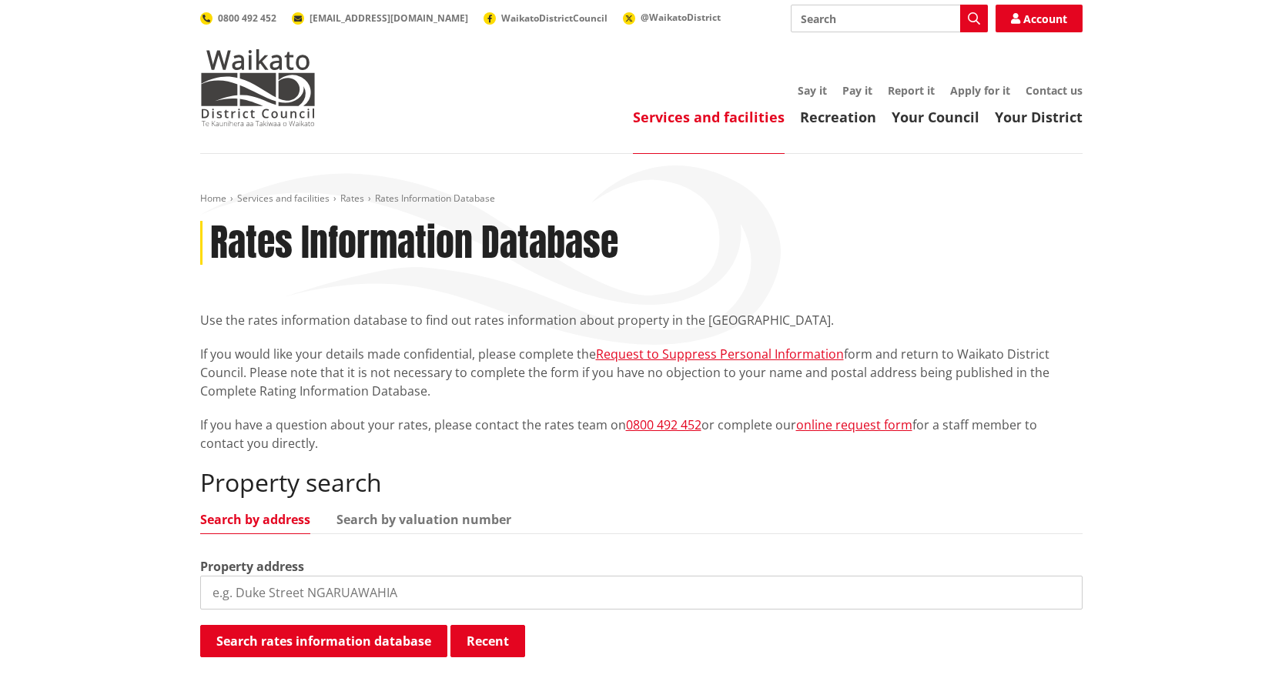
click at [306, 621] on div "Property search Search by address Search by valuation number Property address S…" at bounding box center [641, 563] width 883 height 191
click at [310, 597] on input "search" at bounding box center [641, 593] width 883 height 34
type input "52 [PERSON_NAME]"
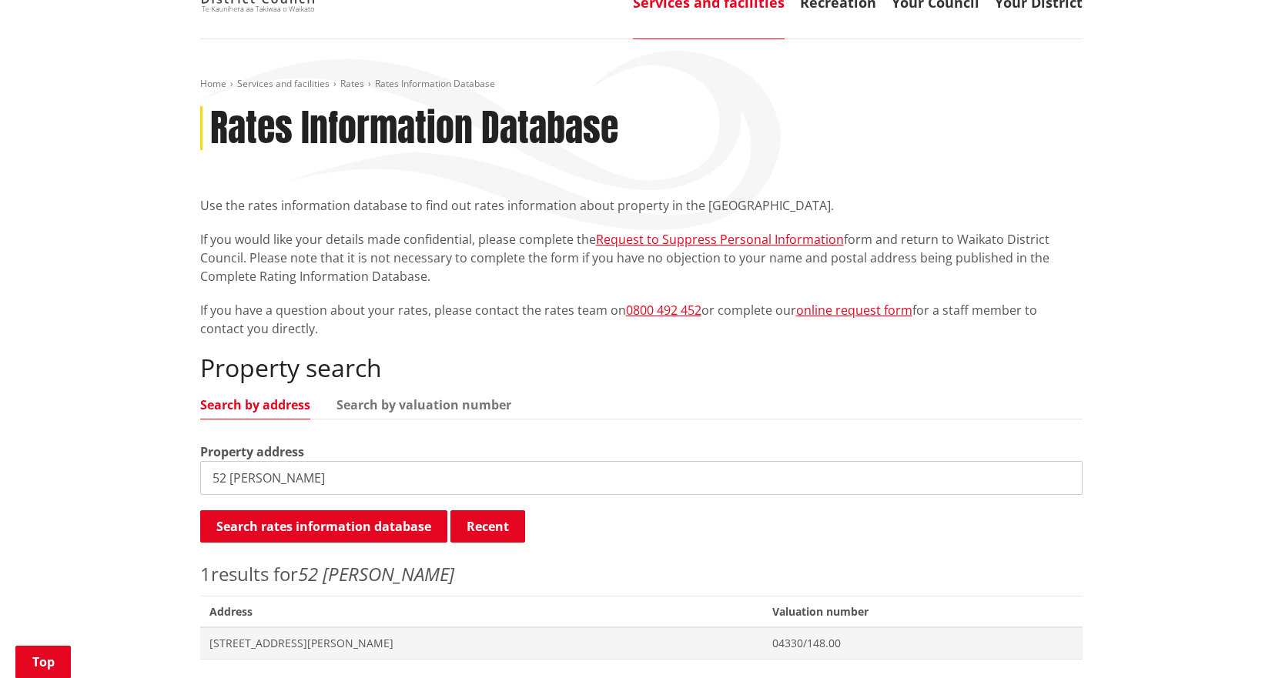
scroll to position [308, 0]
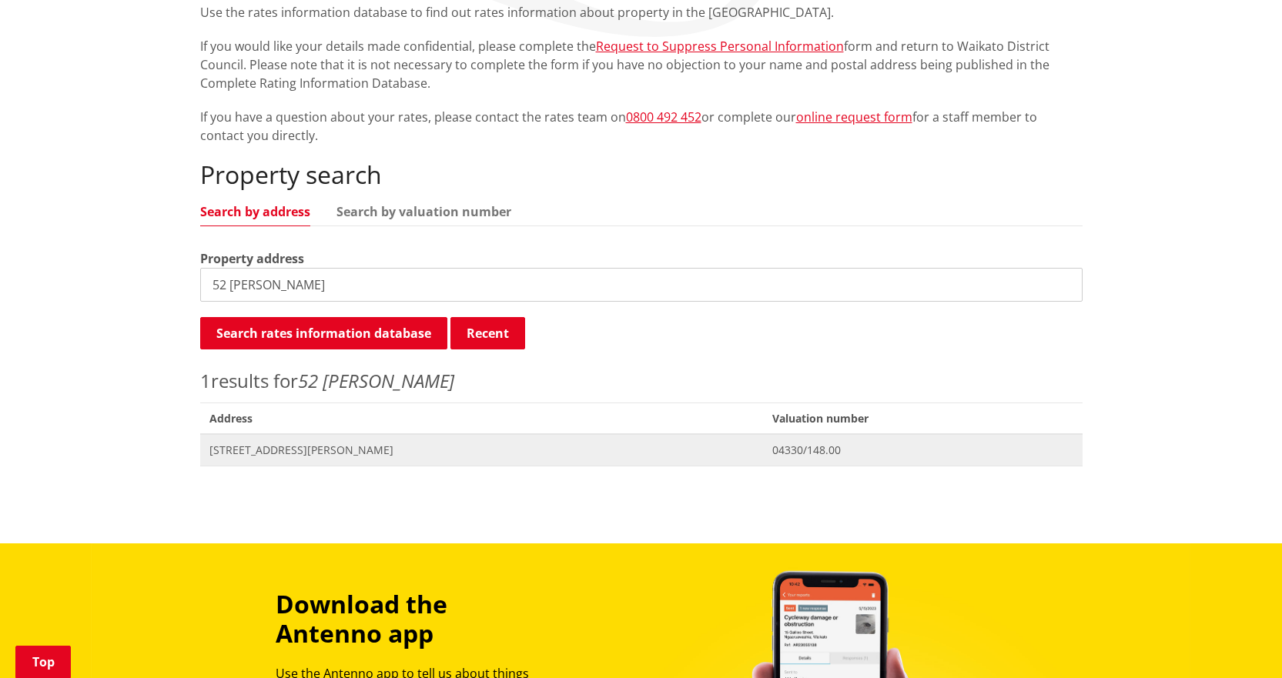
click at [266, 440] on span "Address 52 Semple Street HUNTLY" at bounding box center [482, 450] width 564 height 32
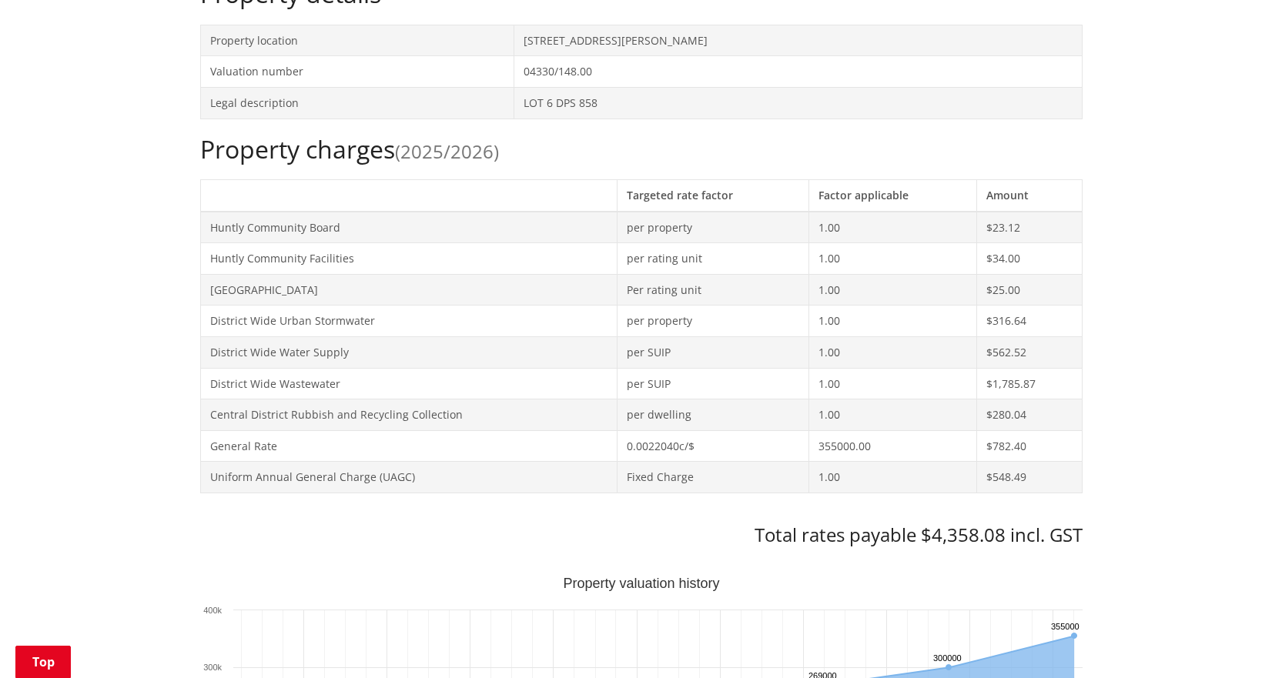
scroll to position [308, 0]
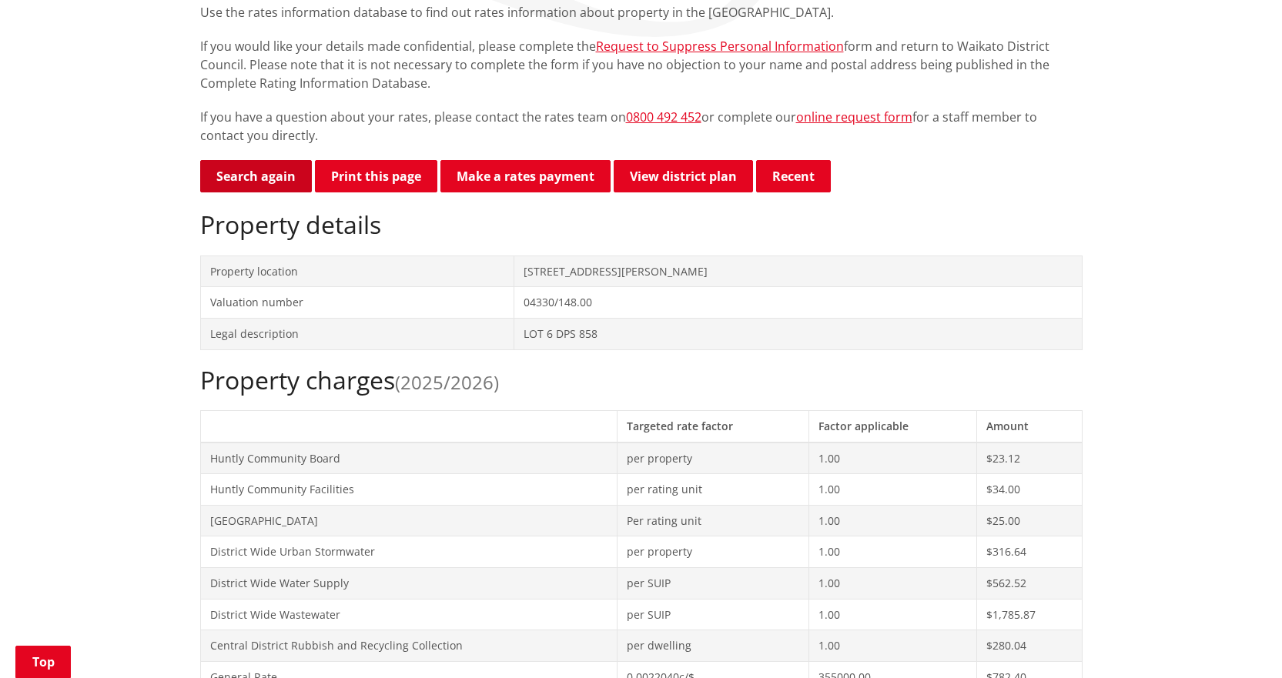
click at [282, 175] on link "Search again" at bounding box center [256, 176] width 112 height 32
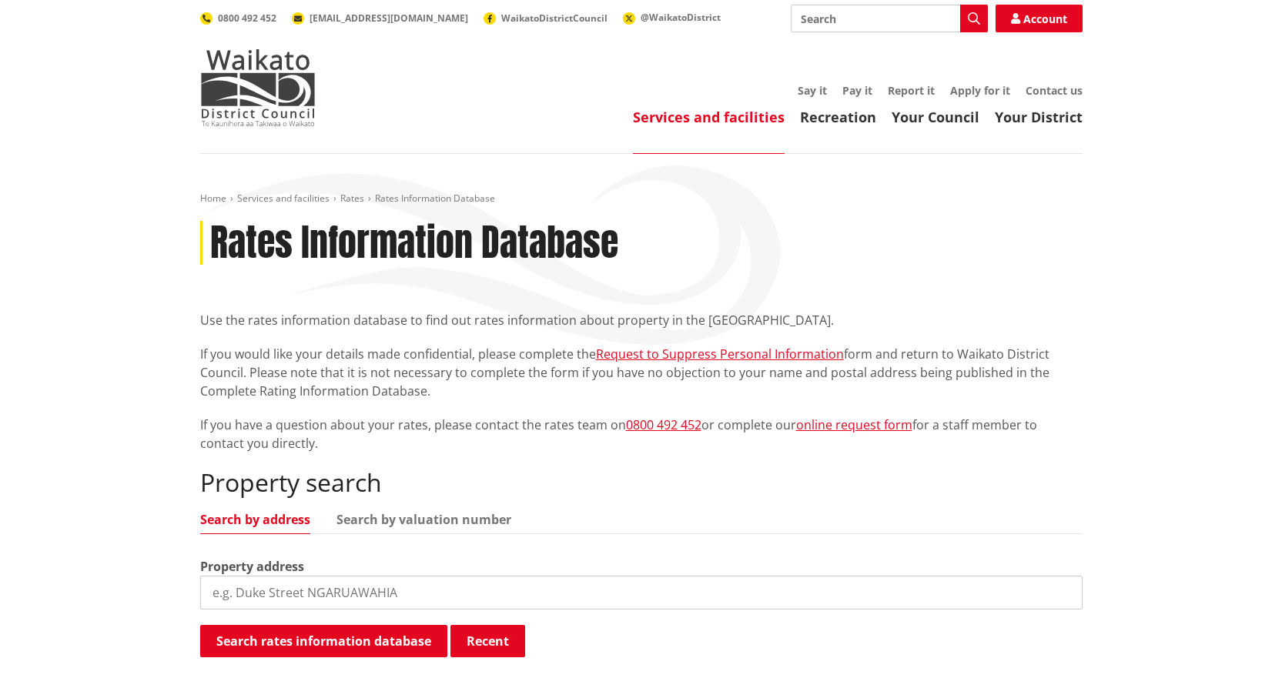
click at [324, 580] on input "search" at bounding box center [641, 593] width 883 height 34
type input "11 john av"
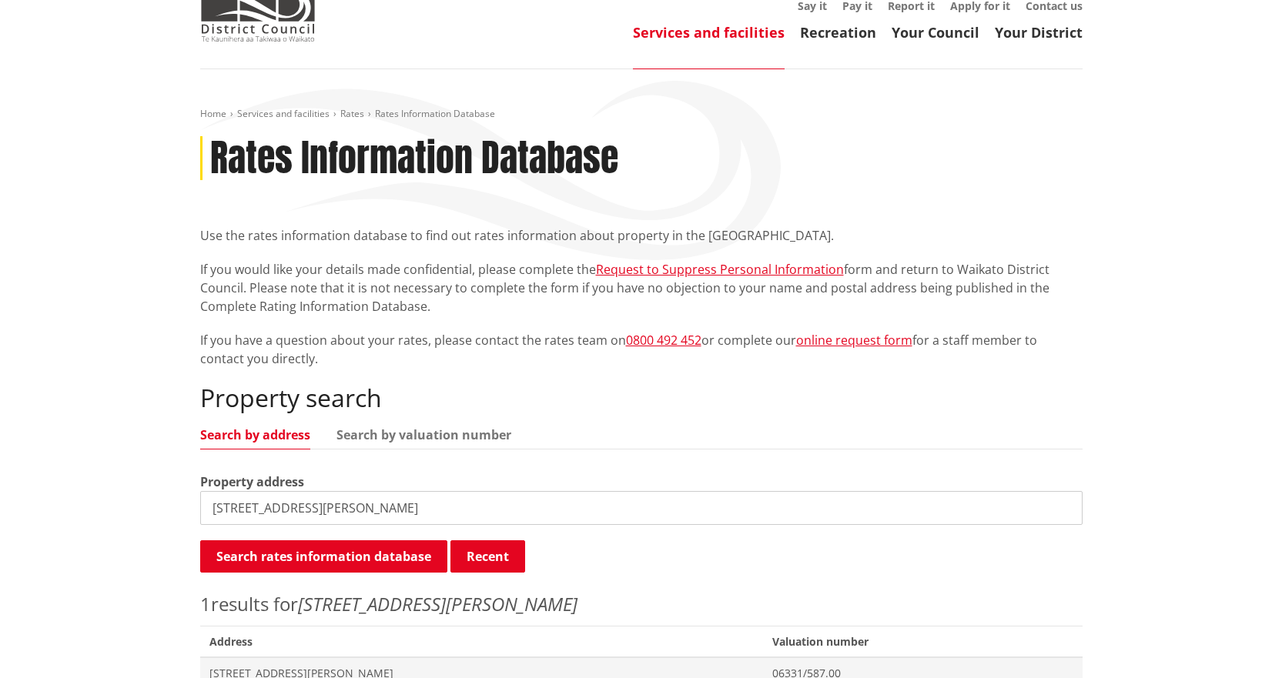
scroll to position [231, 0]
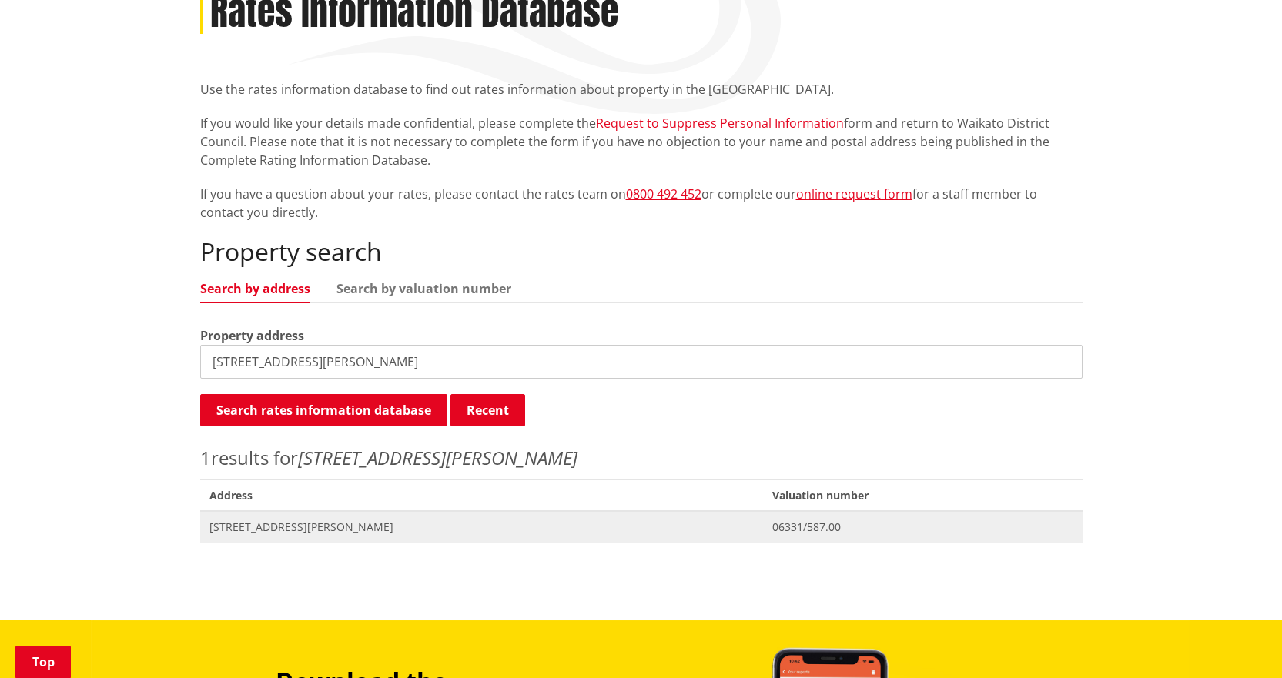
click at [325, 529] on span "11 John Avenue PUKEMIRO" at bounding box center [481, 527] width 545 height 15
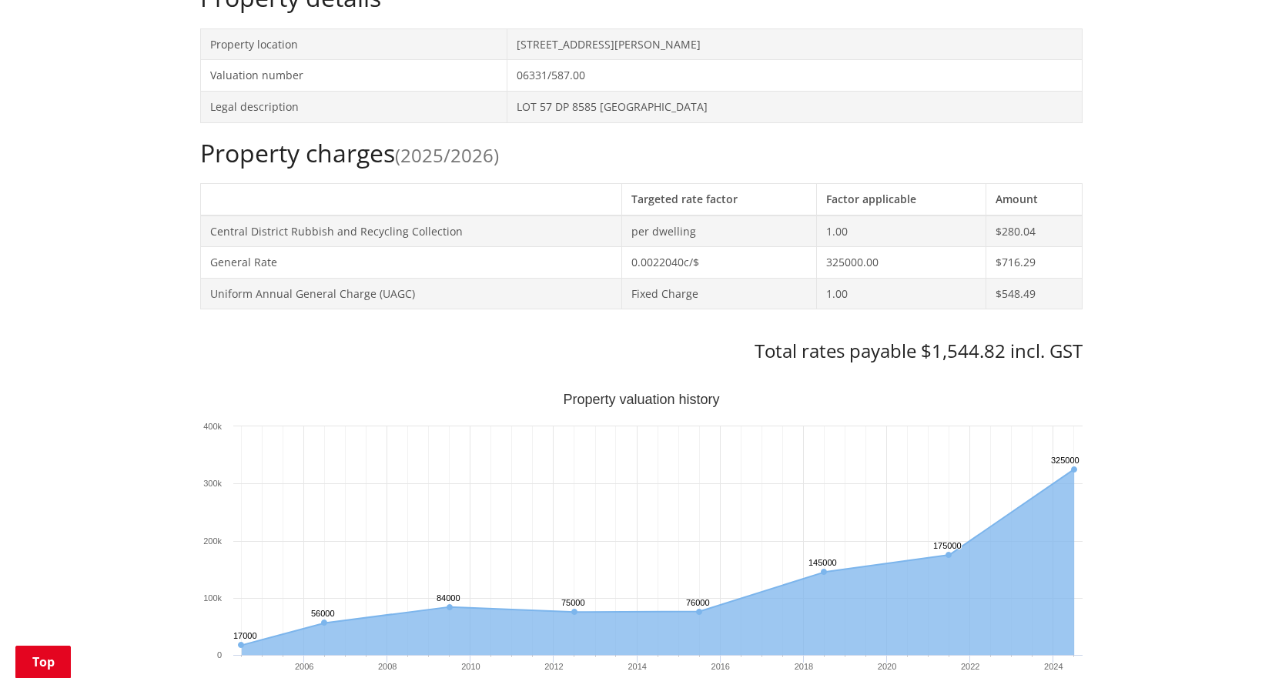
scroll to position [539, 0]
